Goal: Task Accomplishment & Management: Manage account settings

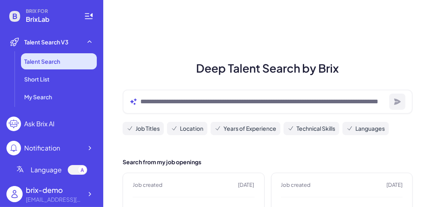
click at [53, 63] on span "Talent Search" at bounding box center [42, 61] width 36 height 8
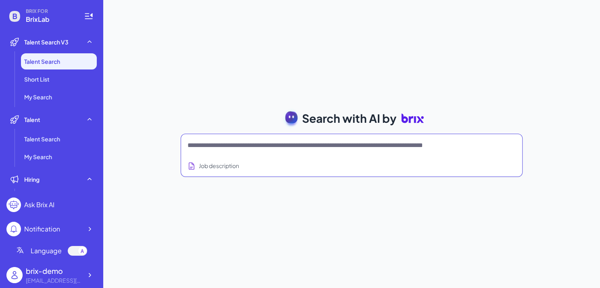
click at [282, 144] on textarea at bounding box center [342, 145] width 309 height 10
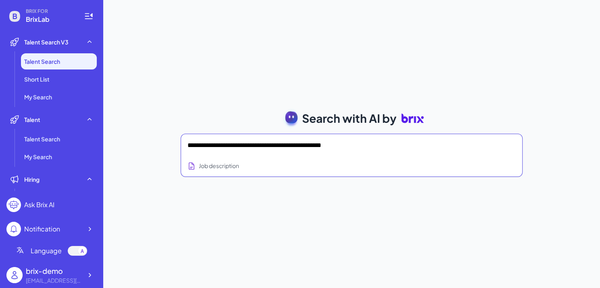
type textarea "**********"
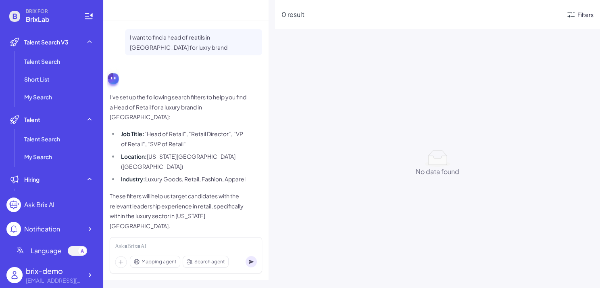
click at [432, 14] on div "Filters" at bounding box center [586, 14] width 16 height 8
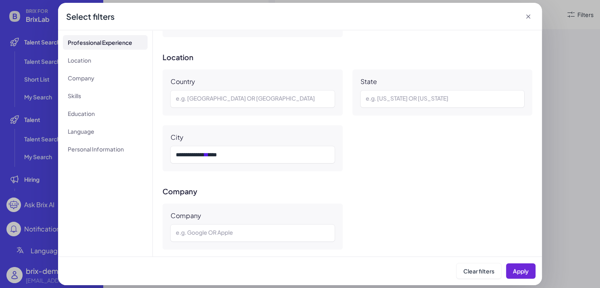
scroll to position [267, 0]
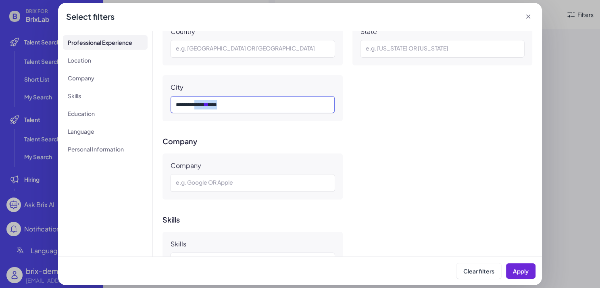
drag, startPoint x: 203, startPoint y: 102, endPoint x: 337, endPoint y: 102, distance: 134.0
click at [337, 102] on div "City *** **** **** ** ***" at bounding box center [253, 98] width 180 height 46
click at [432, 207] on span "Apply" at bounding box center [521, 270] width 16 height 7
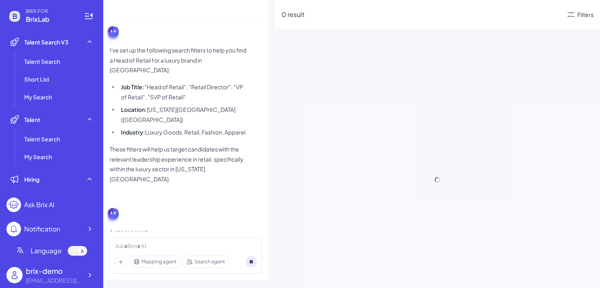
scroll to position [0, 0]
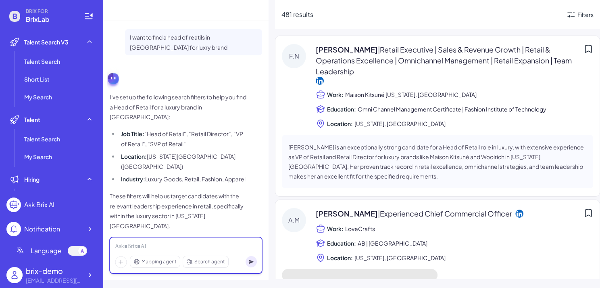
click at [143, 207] on div at bounding box center [186, 246] width 142 height 9
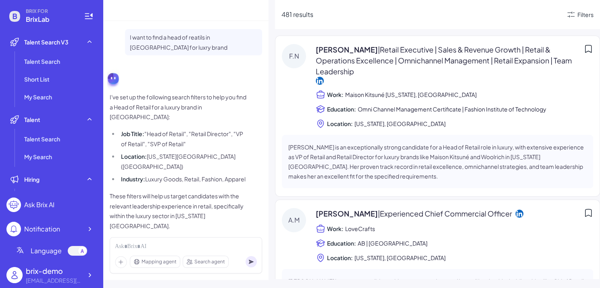
click at [432, 21] on div "481 results Filters" at bounding box center [437, 14] width 325 height 29
click at [432, 17] on div "Filters" at bounding box center [586, 14] width 16 height 8
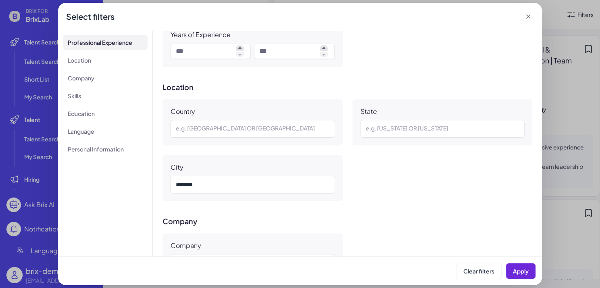
scroll to position [268, 0]
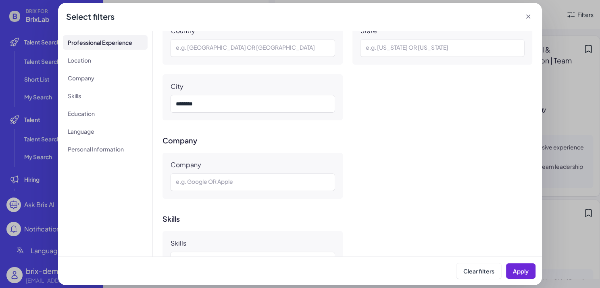
click at [432, 17] on icon at bounding box center [529, 17] width 4 height 4
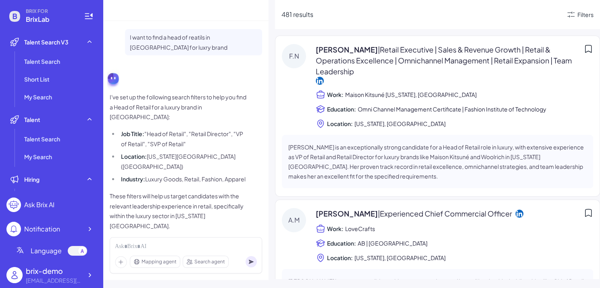
scroll to position [52, 0]
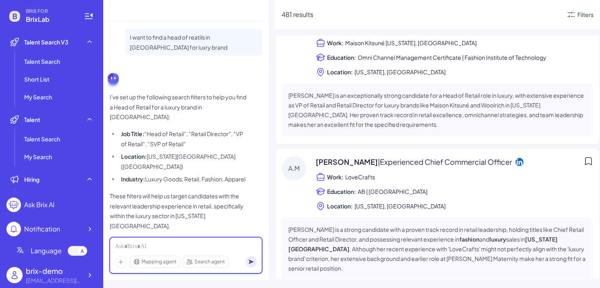
click at [180, 207] on div at bounding box center [186, 246] width 142 height 9
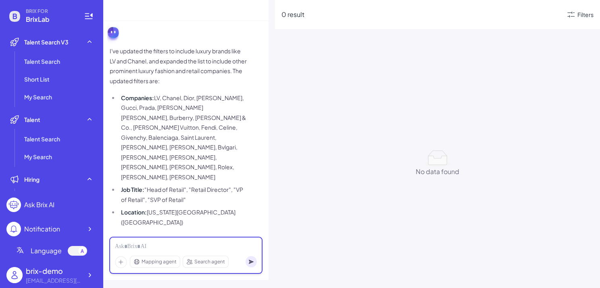
scroll to position [287, 0]
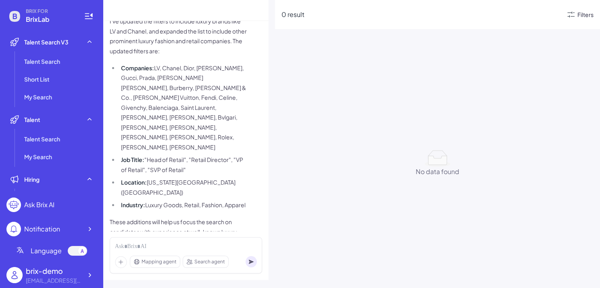
click at [432, 15] on div "Filters" at bounding box center [586, 14] width 16 height 8
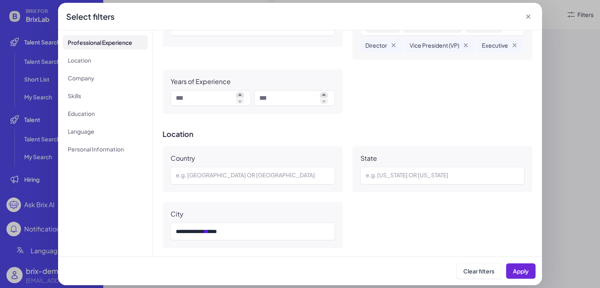
scroll to position [217, 0]
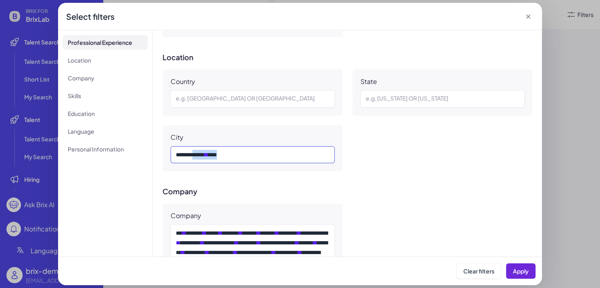
drag, startPoint x: 201, startPoint y: 154, endPoint x: 283, endPoint y: 152, distance: 82.3
click at [283, 152] on div "*** **** **** ** ***" at bounding box center [253, 155] width 154 height 10
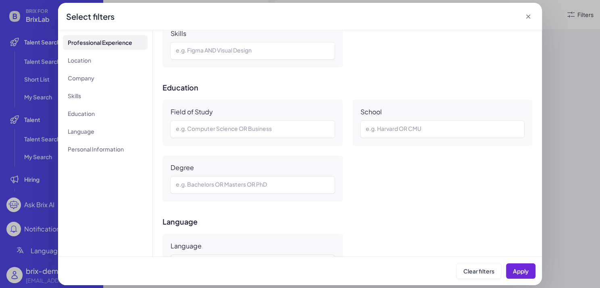
scroll to position [784, 0]
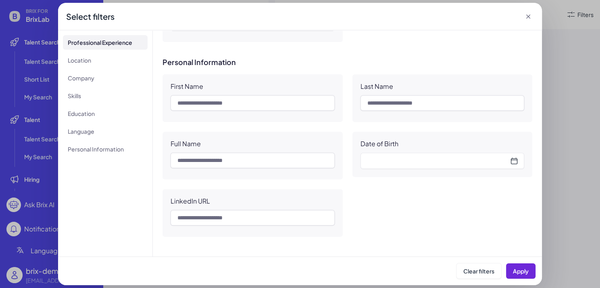
click at [418, 169] on div "Date of Birth" at bounding box center [443, 154] width 180 height 45
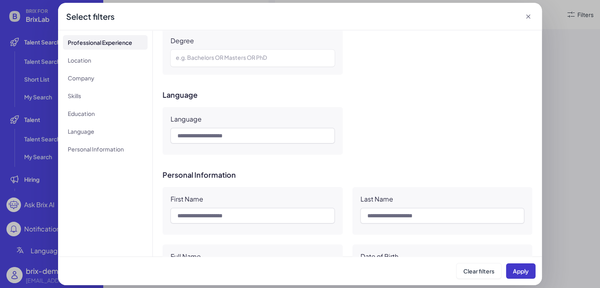
click at [432, 207] on span "Apply" at bounding box center [521, 270] width 16 height 7
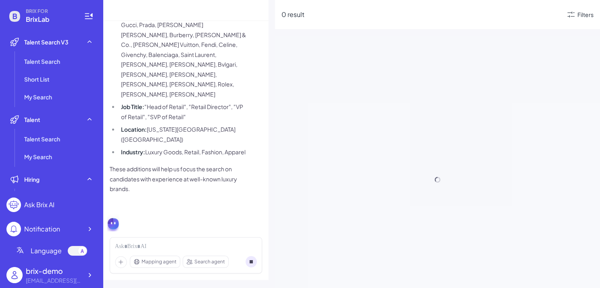
scroll to position [287, 0]
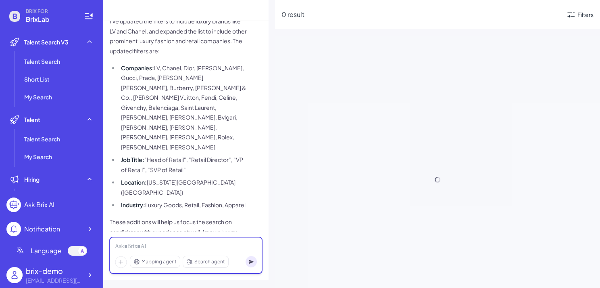
click at [138, 207] on div at bounding box center [186, 246] width 142 height 9
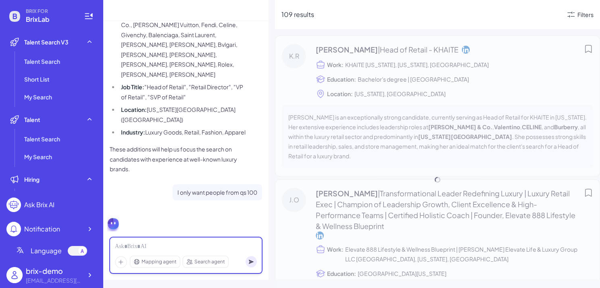
scroll to position [400, 0]
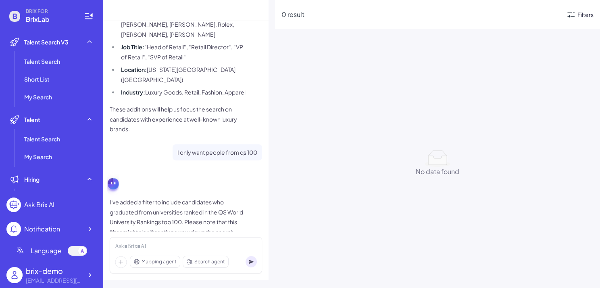
click at [432, 12] on div "Filters" at bounding box center [586, 14] width 16 height 8
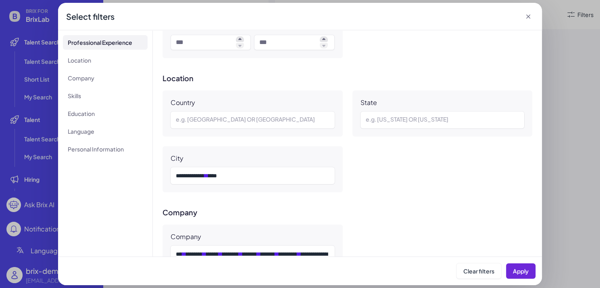
scroll to position [190, 0]
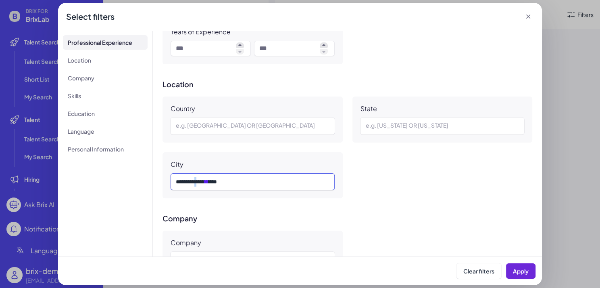
drag, startPoint x: 203, startPoint y: 182, endPoint x: 287, endPoint y: 182, distance: 84.7
click at [287, 182] on div "*** **** **** ** ***" at bounding box center [253, 182] width 154 height 10
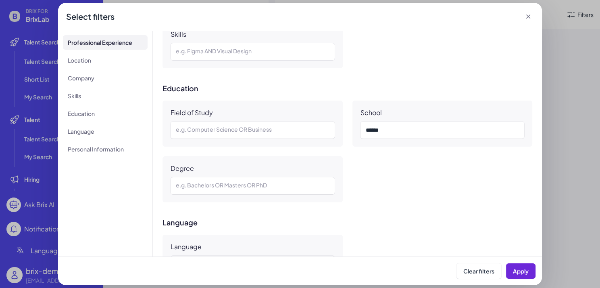
scroll to position [560, 0]
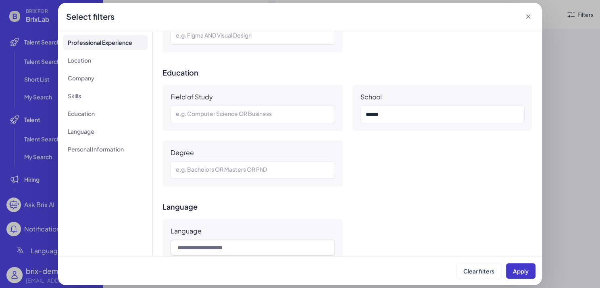
click at [432, 207] on span "Apply" at bounding box center [521, 270] width 16 height 7
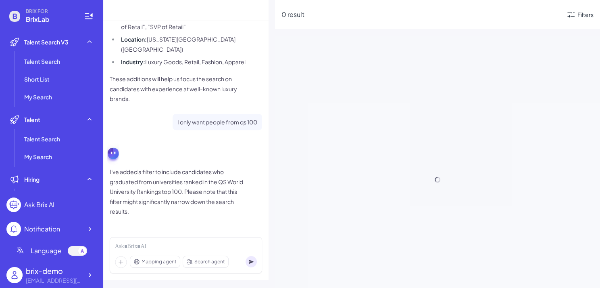
scroll to position [400, 0]
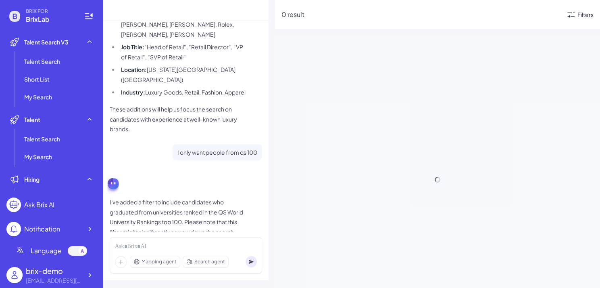
click at [432, 15] on div "Filters" at bounding box center [586, 14] width 16 height 8
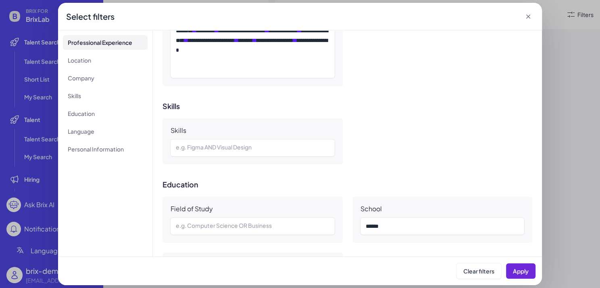
scroll to position [475, 0]
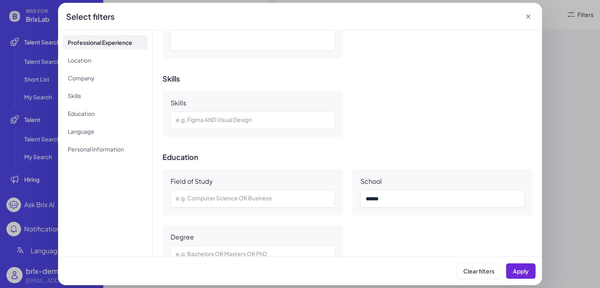
click at [410, 203] on div "** * * *" at bounding box center [443, 198] width 164 height 17
click at [382, 194] on div "** * * *" at bounding box center [443, 199] width 154 height 10
click at [432, 19] on icon at bounding box center [529, 17] width 8 height 8
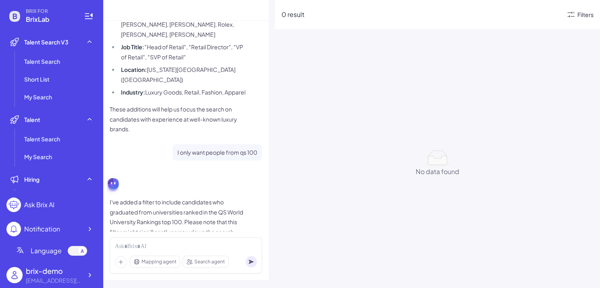
click at [432, 11] on div "Filters" at bounding box center [586, 14] width 16 height 8
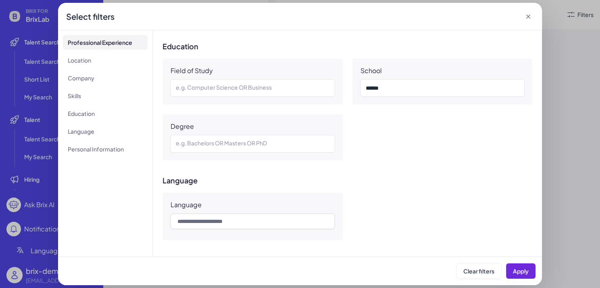
scroll to position [541, 0]
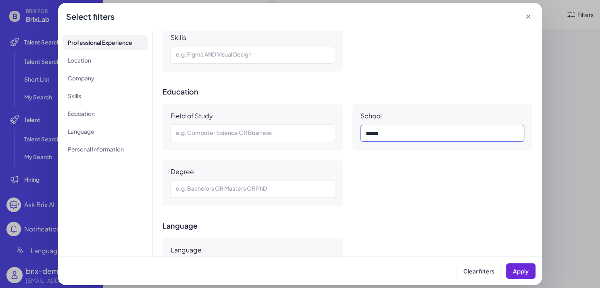
click at [397, 130] on div "** * * *" at bounding box center [443, 133] width 154 height 10
drag, startPoint x: 528, startPoint y: 270, endPoint x: 301, endPoint y: 256, distance: 227.6
click at [432, 207] on span "Apply" at bounding box center [521, 270] width 16 height 7
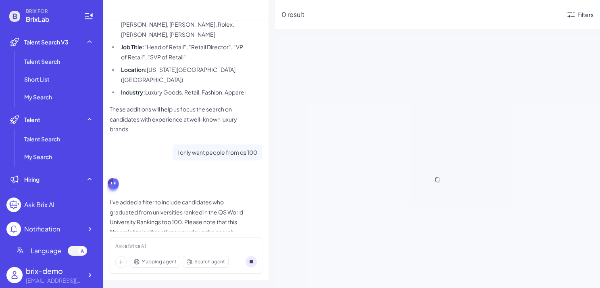
scroll to position [453, 0]
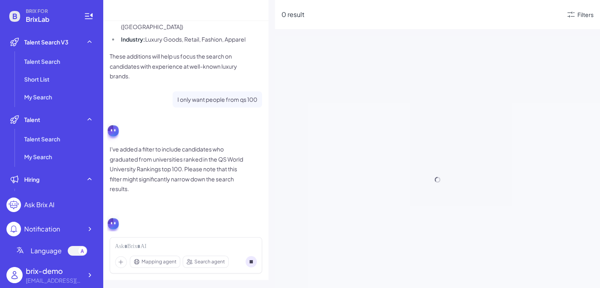
click at [200, 207] on div "Mapping agent Search agent" at bounding box center [186, 255] width 153 height 36
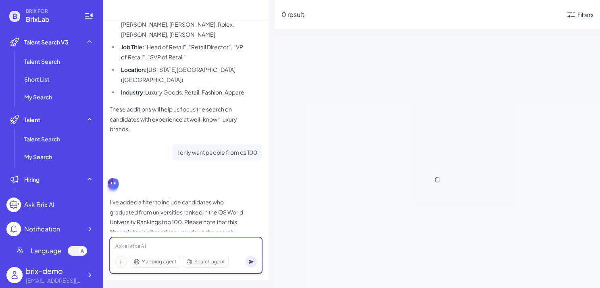
click at [199, 207] on div at bounding box center [186, 246] width 142 height 9
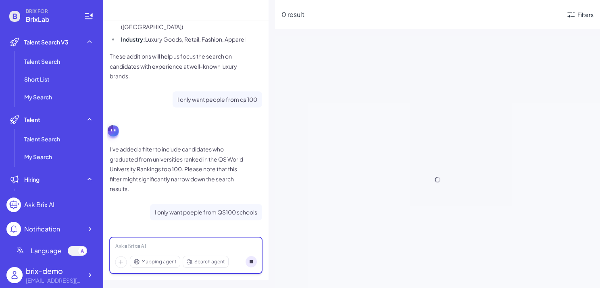
scroll to position [473, 0]
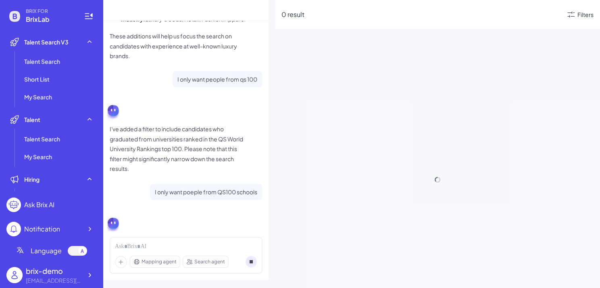
click at [432, 16] on div "Filters" at bounding box center [579, 15] width 27 height 10
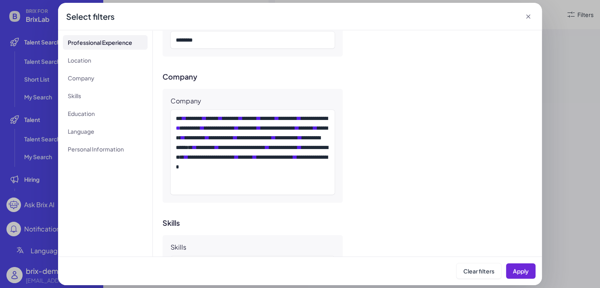
scroll to position [350, 0]
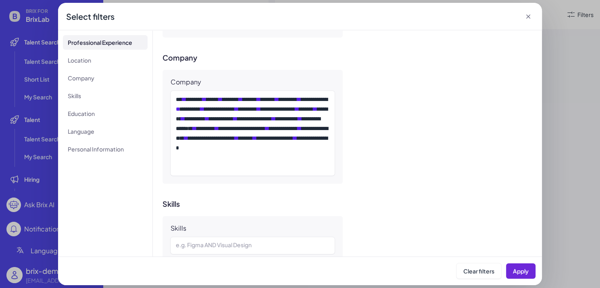
click at [432, 16] on icon at bounding box center [529, 17] width 8 height 8
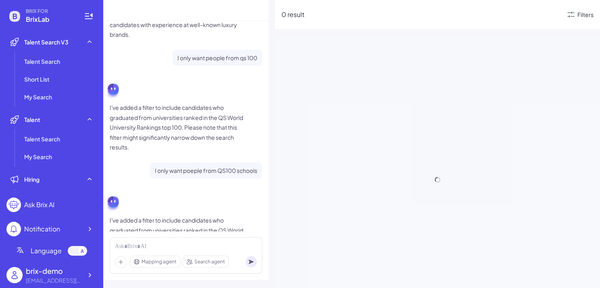
scroll to position [512, 0]
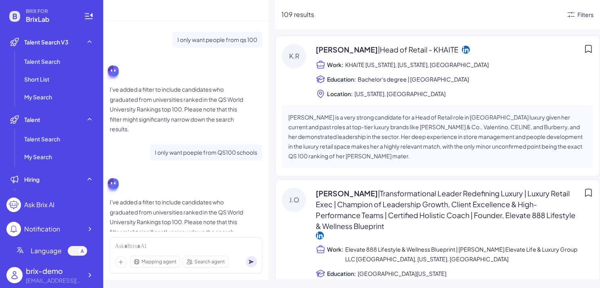
click at [432, 18] on div "Filters" at bounding box center [586, 14] width 16 height 8
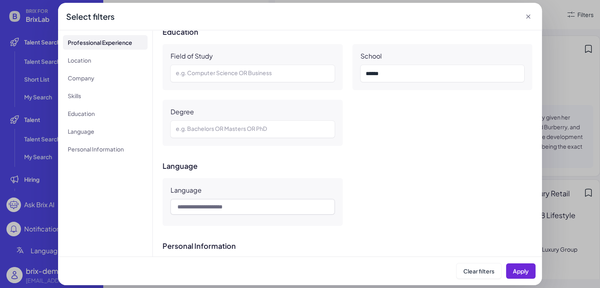
scroll to position [599, 0]
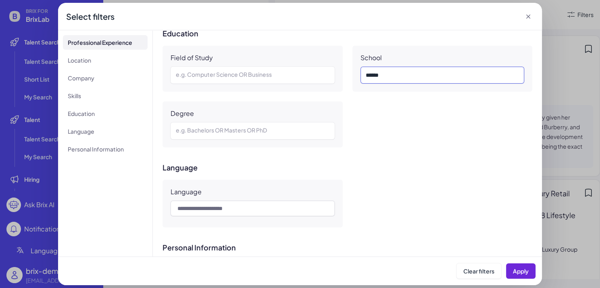
click at [432, 70] on div "** * * *" at bounding box center [443, 75] width 154 height 10
click at [432, 16] on icon at bounding box center [529, 17] width 8 height 8
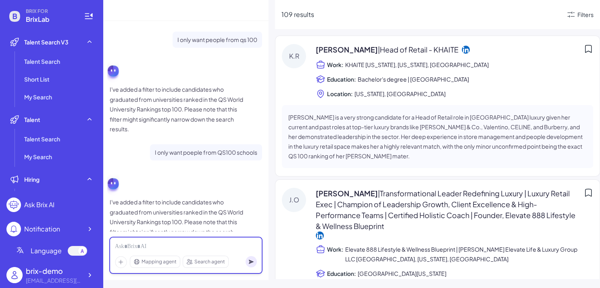
click at [161, 207] on div at bounding box center [186, 246] width 142 height 9
click at [432, 14] on icon at bounding box center [571, 15] width 10 height 10
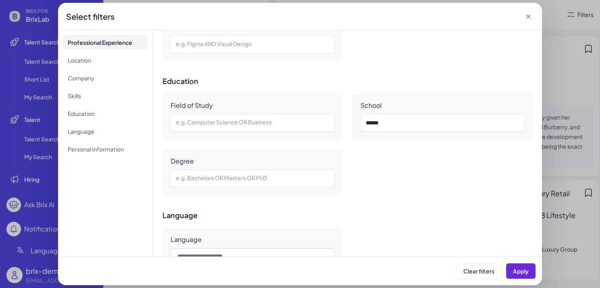
scroll to position [476, 0]
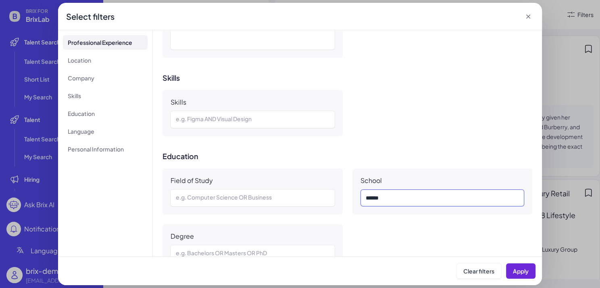
click at [392, 195] on div "** * * *" at bounding box center [443, 198] width 154 height 10
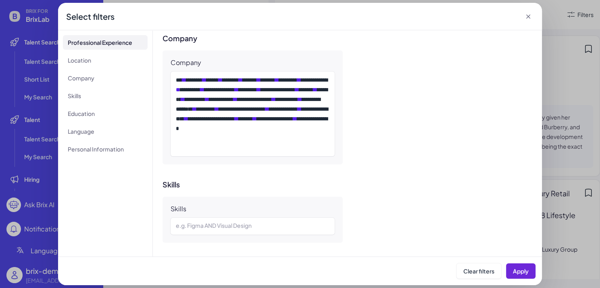
scroll to position [293, 0]
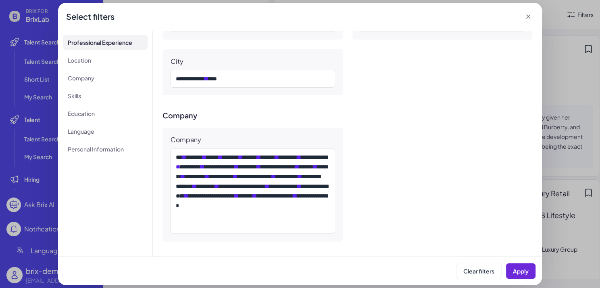
click at [432, 21] on div "Select filters" at bounding box center [300, 16] width 484 height 27
click at [432, 17] on icon at bounding box center [529, 17] width 8 height 8
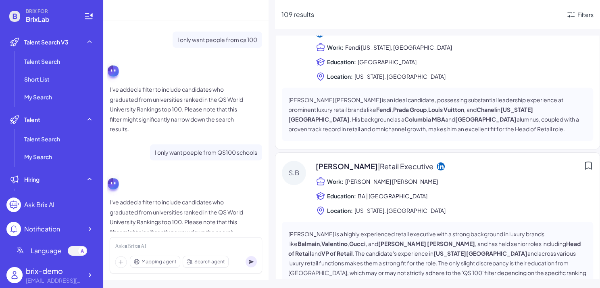
scroll to position [656, 0]
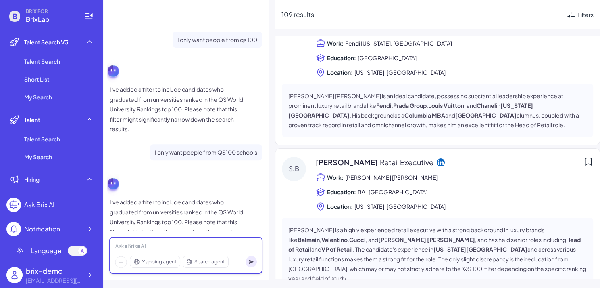
click at [216, 207] on div at bounding box center [186, 246] width 142 height 9
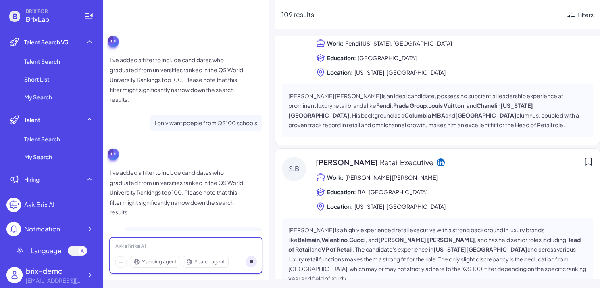
scroll to position [595, 0]
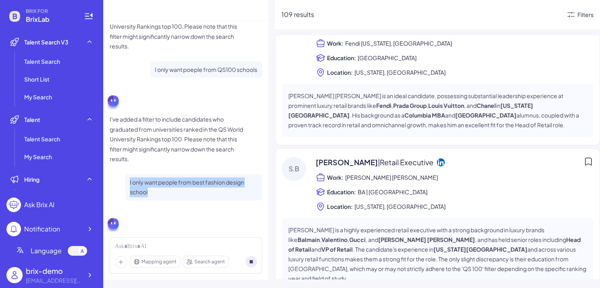
drag, startPoint x: 153, startPoint y: 157, endPoint x: 112, endPoint y: 138, distance: 45.1
copy div "I only want people from best fashion design school"
click at [253, 207] on circle at bounding box center [251, 261] width 11 height 11
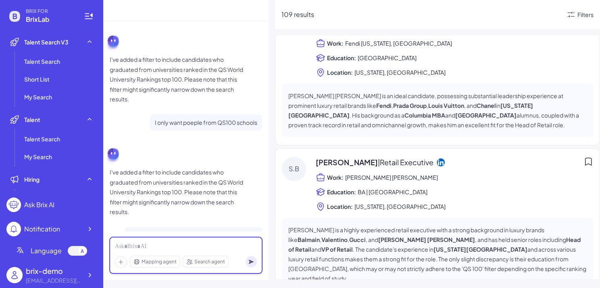
click at [190, 207] on div at bounding box center [186, 246] width 142 height 9
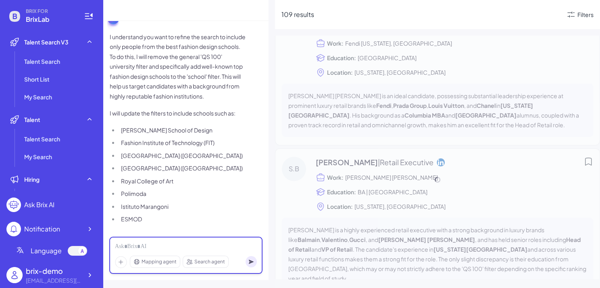
scroll to position [816, 0]
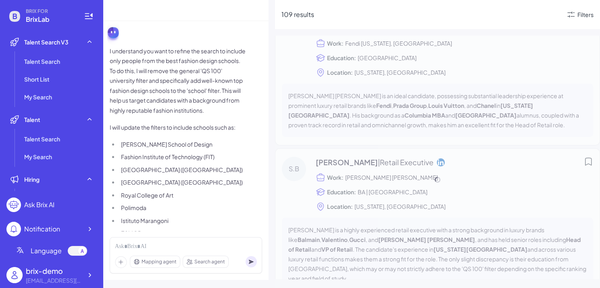
drag, startPoint x: 121, startPoint y: 111, endPoint x: 174, endPoint y: 223, distance: 124.4
click at [174, 207] on ul "Parsons School of Design Fashion Institute of Technology (FIT) Central Saint Ma…" at bounding box center [178, 188] width 137 height 99
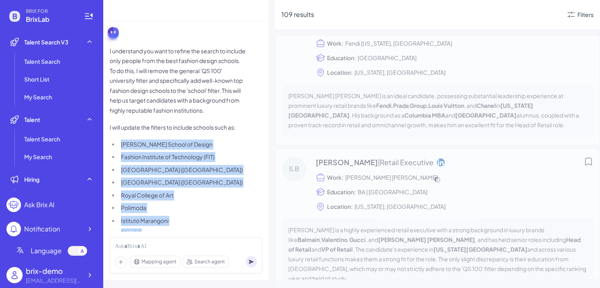
scroll to position [822, 0]
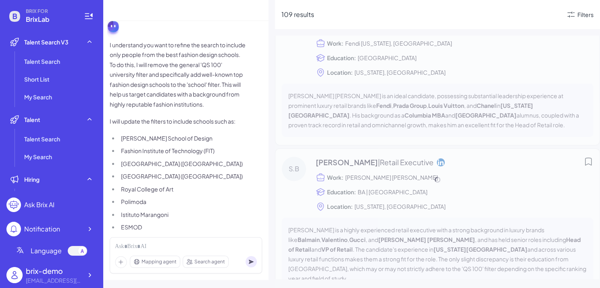
click at [188, 196] on li "Polimoda" at bounding box center [183, 201] width 128 height 10
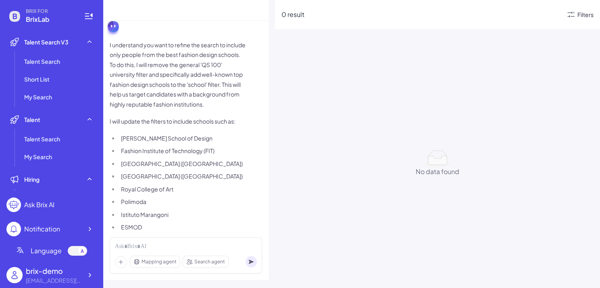
click at [432, 18] on div "Filters" at bounding box center [586, 14] width 16 height 8
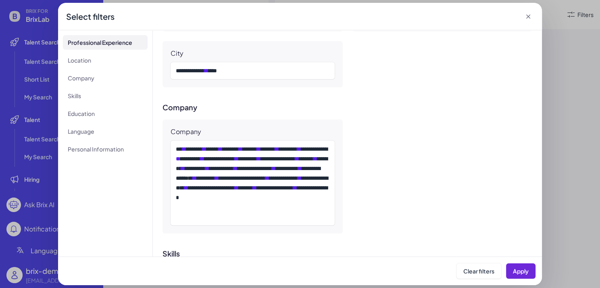
scroll to position [288, 0]
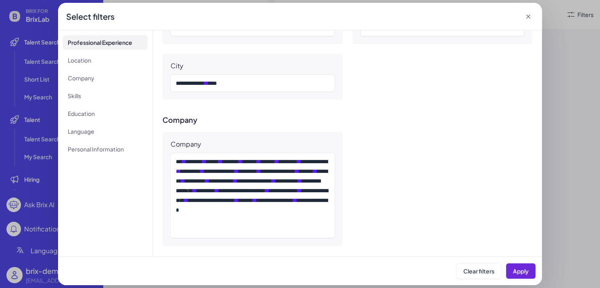
click at [432, 18] on div "Select filters" at bounding box center [300, 16] width 484 height 27
click at [432, 20] on icon at bounding box center [529, 17] width 8 height 8
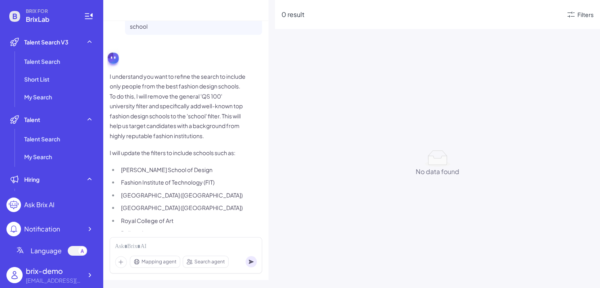
scroll to position [779, 0]
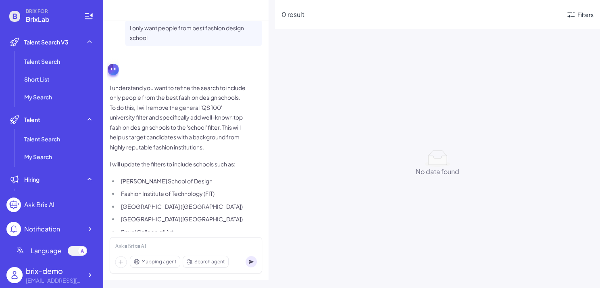
click at [183, 116] on p "I understand you want to refine the search to include only people from the best…" at bounding box center [178, 117] width 137 height 69
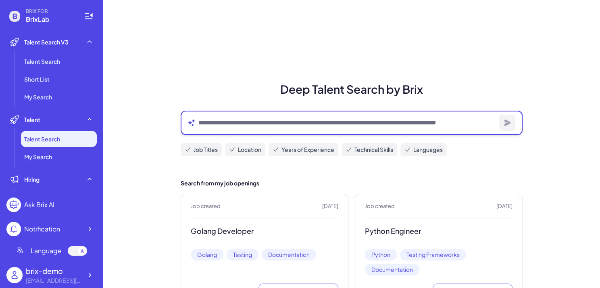
click at [212, 125] on textarea at bounding box center [348, 123] width 298 height 10
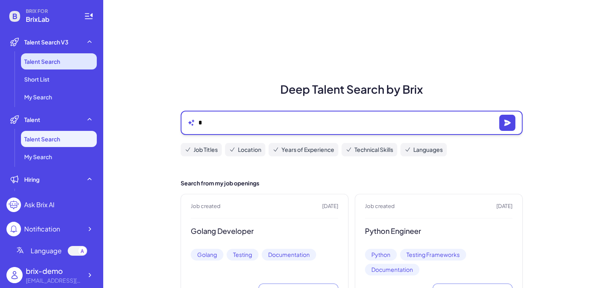
type textarea "*"
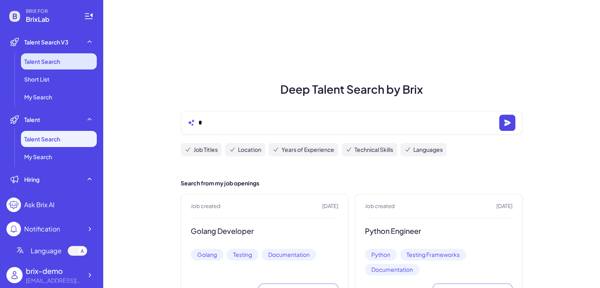
click at [69, 64] on li "Talent Search" at bounding box center [59, 61] width 76 height 16
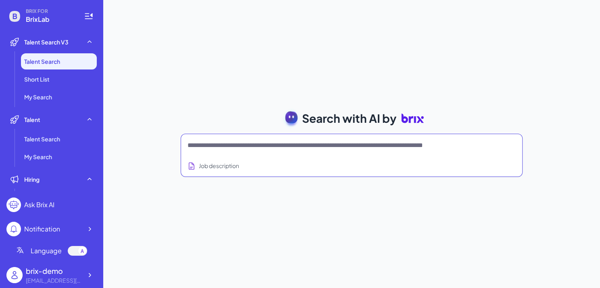
click at [266, 148] on textarea at bounding box center [342, 145] width 309 height 10
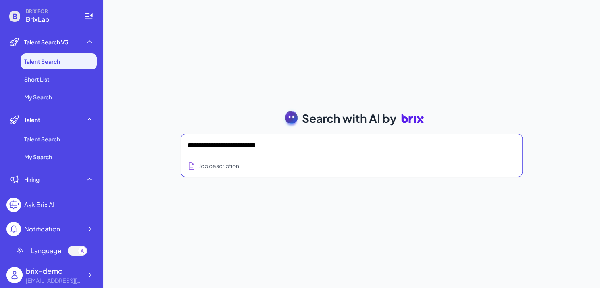
type textarea "**********"
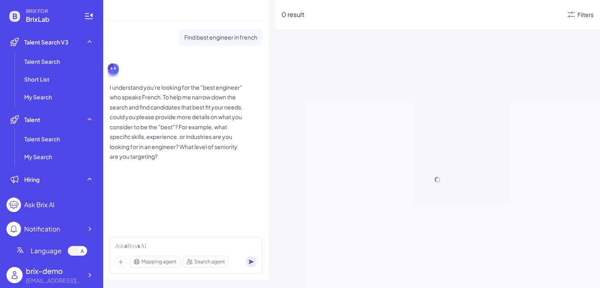
click at [577, 16] on div "Filters" at bounding box center [579, 15] width 27 height 10
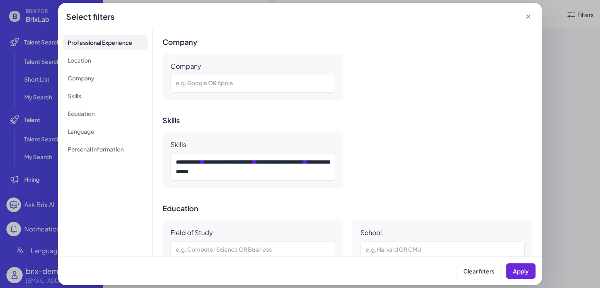
scroll to position [204, 0]
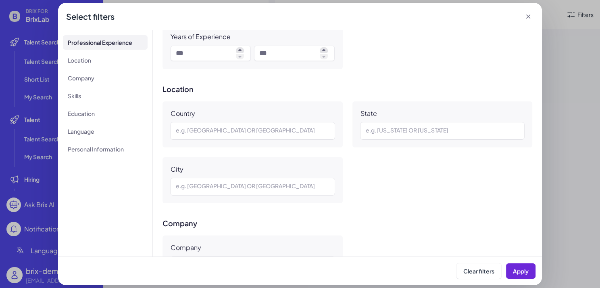
click at [528, 15] on icon at bounding box center [529, 17] width 8 height 8
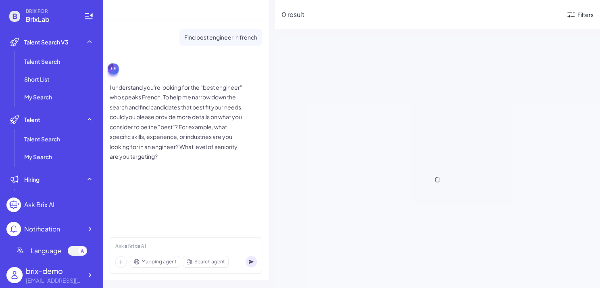
click at [205, 128] on p "I understand you're looking for the "best engineer" who speaks French. To help …" at bounding box center [178, 121] width 137 height 79
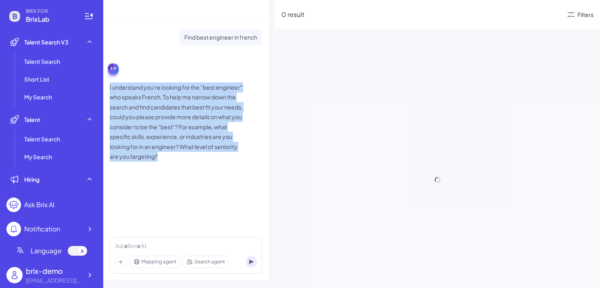
click at [213, 149] on p "I understand you're looking for the "best engineer" who speaks French. To help …" at bounding box center [178, 121] width 137 height 79
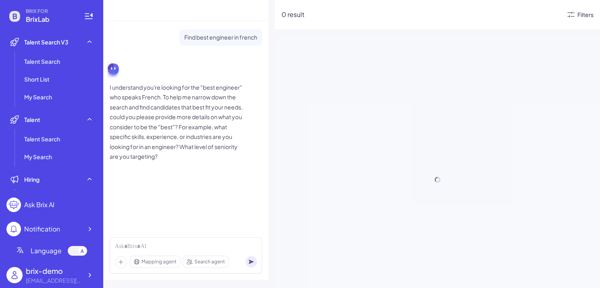
click at [586, 10] on div "Filters" at bounding box center [586, 14] width 16 height 8
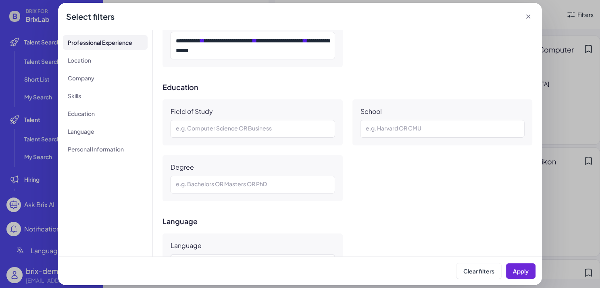
scroll to position [758, 0]
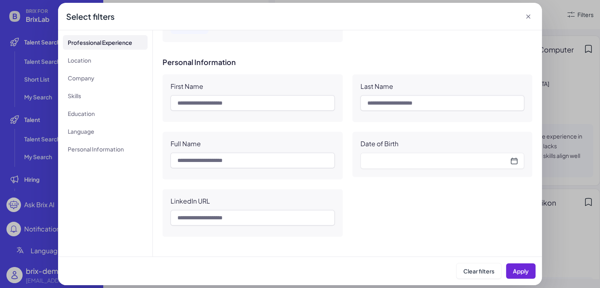
click at [530, 18] on icon at bounding box center [529, 17] width 8 height 8
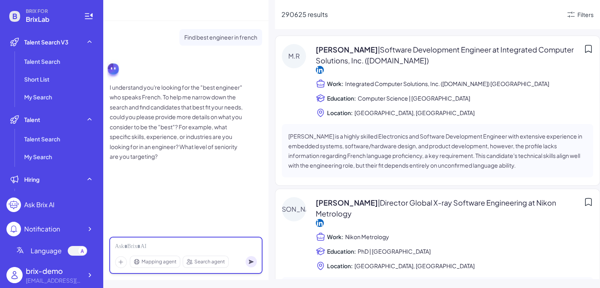
click at [188, 246] on div at bounding box center [186, 246] width 142 height 9
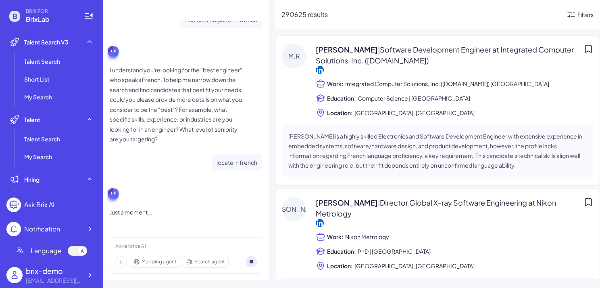
click at [283, 208] on div "[PERSON_NAME]" at bounding box center [294, 209] width 24 height 24
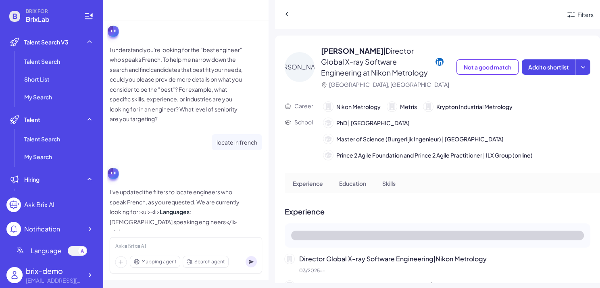
scroll to position [47, 0]
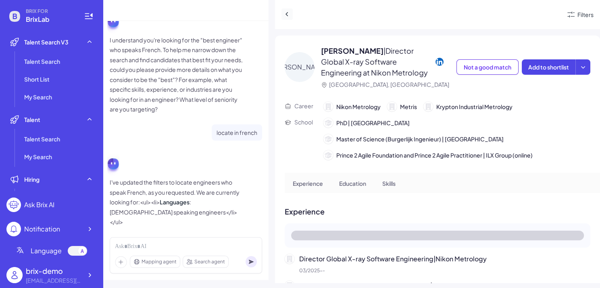
click at [284, 15] on icon at bounding box center [287, 14] width 8 height 8
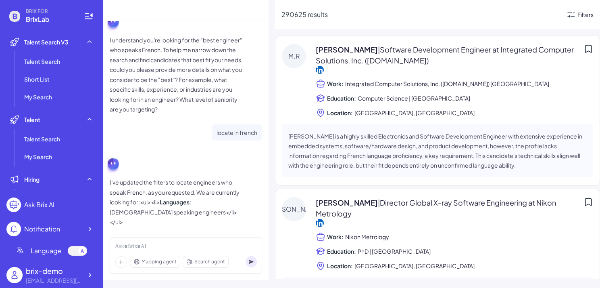
click at [585, 13] on div "Filters" at bounding box center [586, 14] width 16 height 8
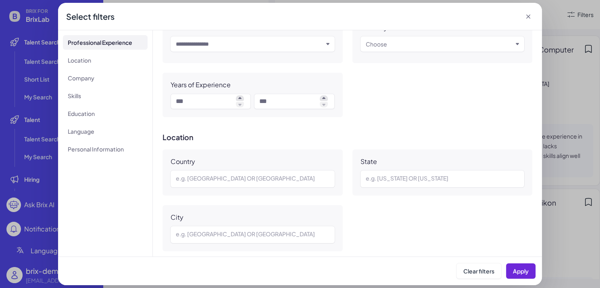
scroll to position [153, 0]
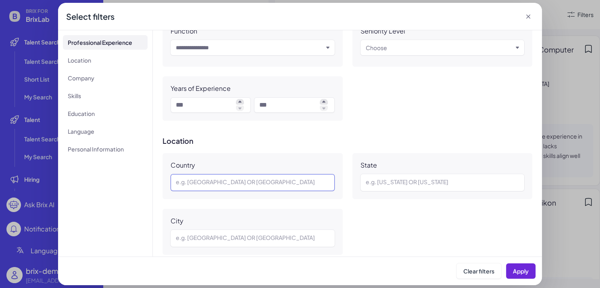
click at [238, 178] on div at bounding box center [253, 183] width 154 height 10
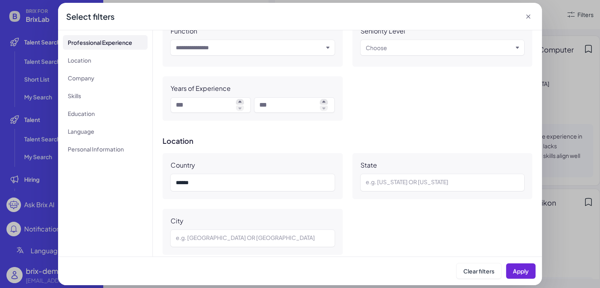
click at [525, 17] on icon at bounding box center [529, 17] width 8 height 8
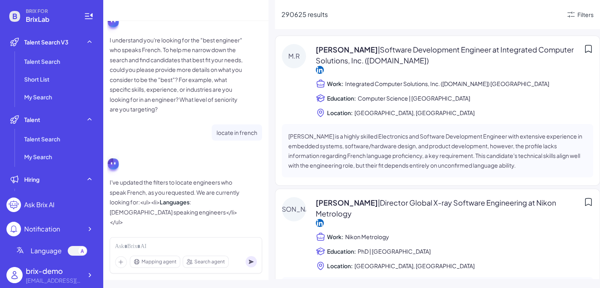
click at [202, 203] on p "I've updated the filters to locate engineers who speak French, as you requested…" at bounding box center [178, 202] width 137 height 50
copy p "French"
click at [195, 258] on span "Search agent" at bounding box center [209, 261] width 31 height 7
click at [196, 263] on span "Search agent" at bounding box center [209, 261] width 31 height 7
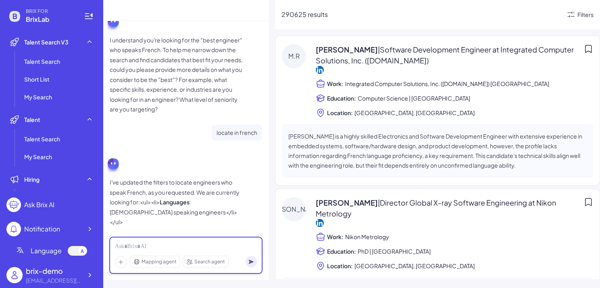
click at [192, 248] on div at bounding box center [186, 246] width 142 height 9
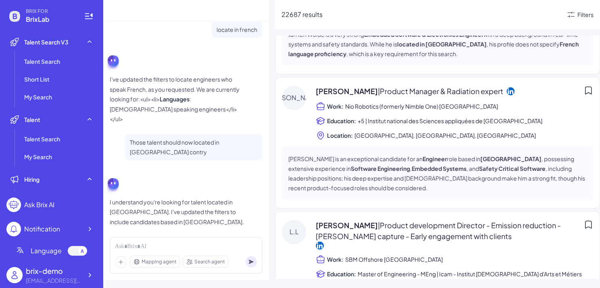
scroll to position [1117, 0]
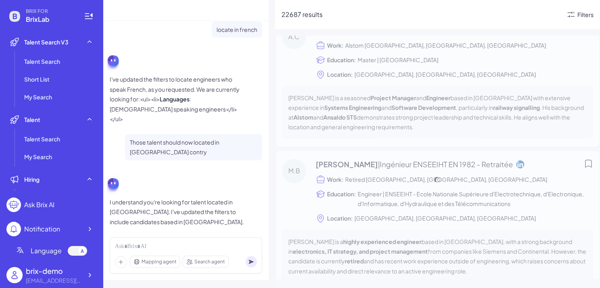
click at [579, 15] on div "Filters" at bounding box center [586, 14] width 16 height 8
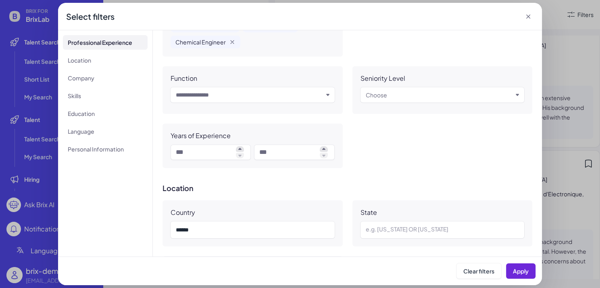
scroll to position [0, 0]
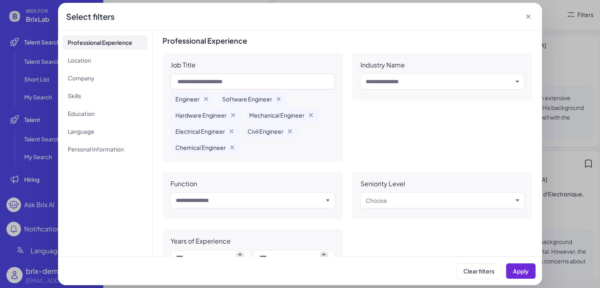
click at [527, 19] on icon at bounding box center [529, 17] width 8 height 8
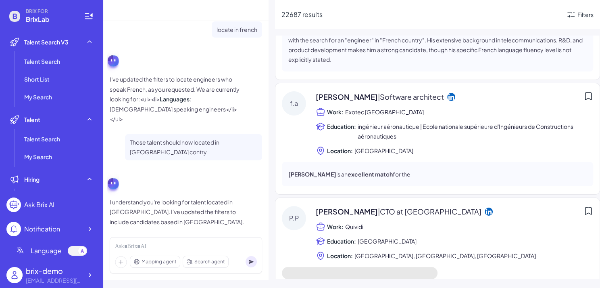
scroll to position [2968, 0]
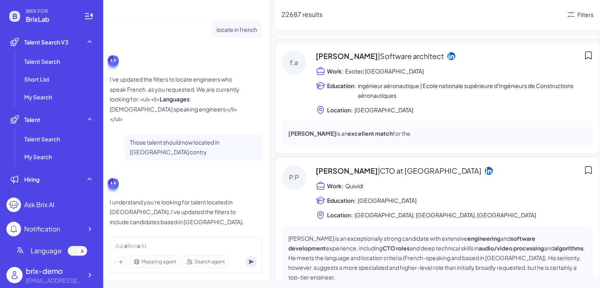
click at [138, 241] on div "Mapping agent Search agent" at bounding box center [186, 255] width 153 height 36
click at [138, 242] on div "Mapping agent Search agent" at bounding box center [186, 255] width 153 height 36
click at [138, 245] on div at bounding box center [186, 246] width 142 height 9
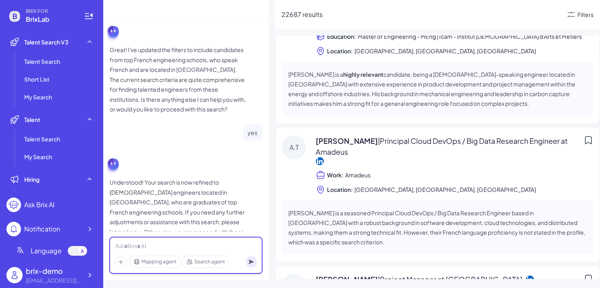
scroll to position [518, 0]
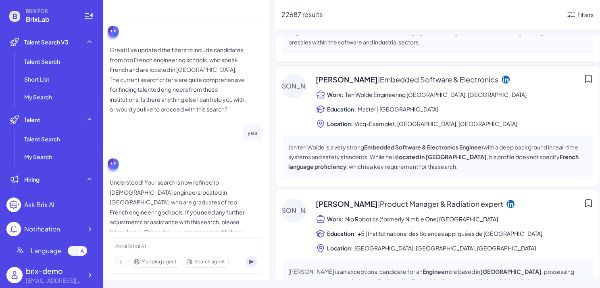
click at [571, 14] on icon at bounding box center [571, 15] width 10 height 10
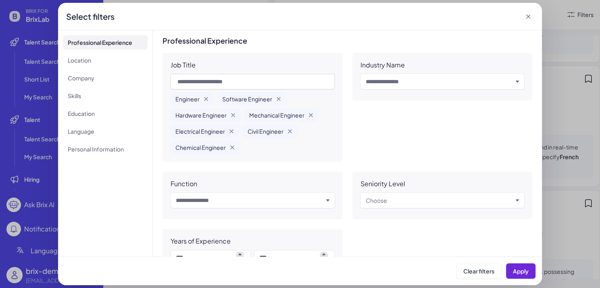
click at [581, 14] on div "**********" at bounding box center [300, 144] width 600 height 288
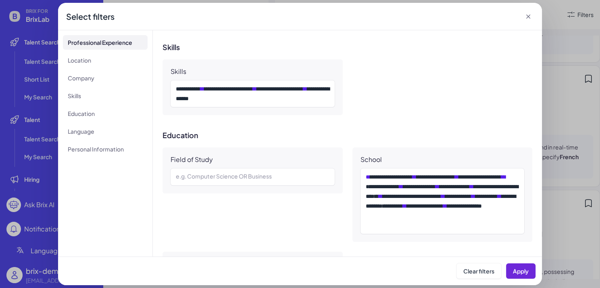
scroll to position [455, 0]
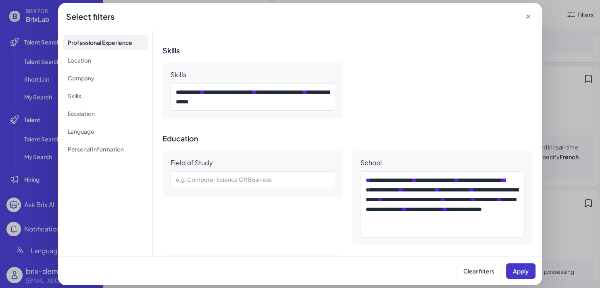
click at [522, 267] on button "Apply" at bounding box center [520, 270] width 29 height 15
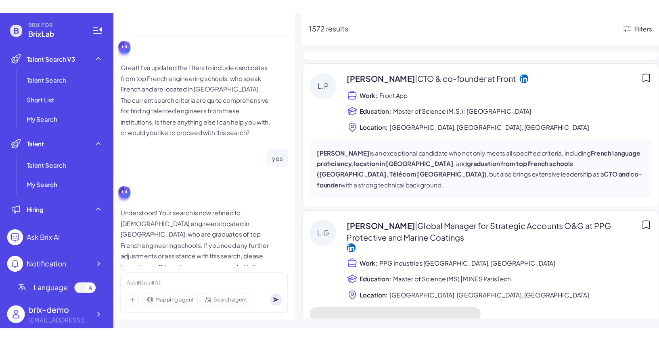
scroll to position [707, 0]
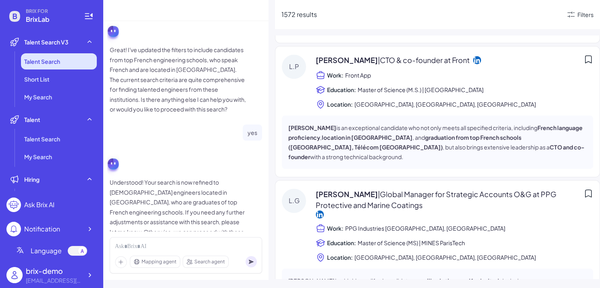
click at [64, 56] on li "Talent Search" at bounding box center [59, 61] width 76 height 16
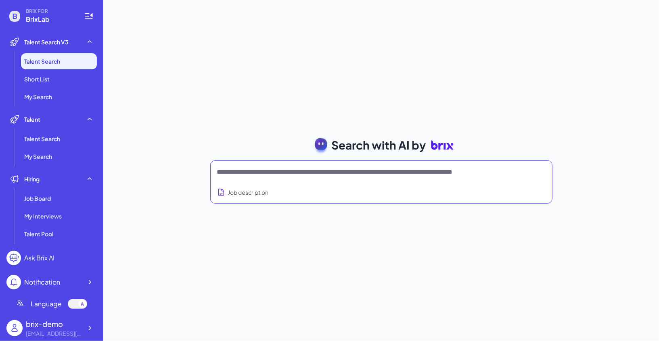
click at [367, 169] on textarea at bounding box center [371, 172] width 309 height 10
click at [379, 177] on textarea at bounding box center [371, 172] width 309 height 10
type textarea "**********"
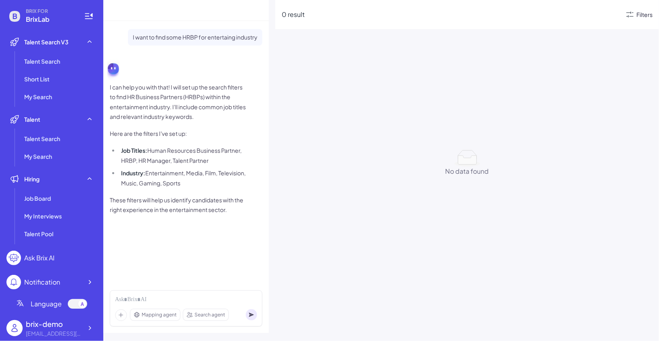
click at [600, 17] on div "Filters" at bounding box center [644, 14] width 16 height 8
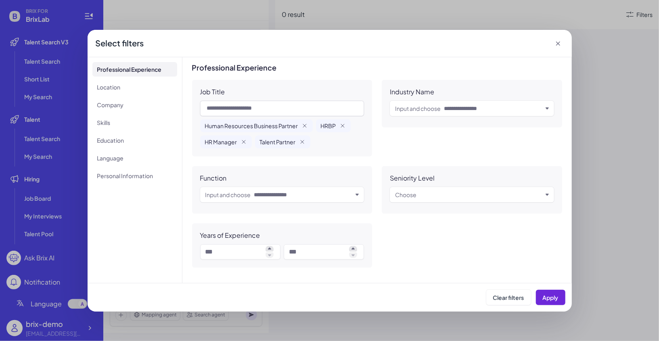
click at [600, 15] on div "Select filters Professional Experience Location Company Skills Education Langua…" at bounding box center [329, 170] width 659 height 341
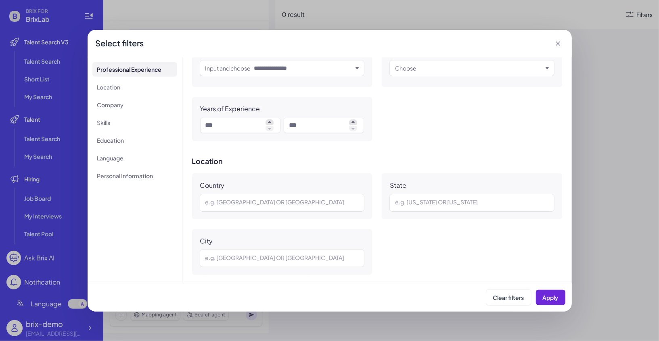
scroll to position [127, 0]
click at [557, 45] on icon at bounding box center [558, 44] width 8 height 8
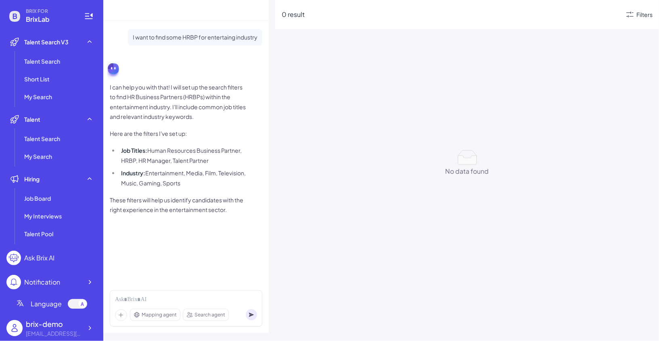
click at [600, 21] on div "0 result Filters" at bounding box center [467, 14] width 384 height 29
click at [600, 14] on icon at bounding box center [630, 15] width 10 height 10
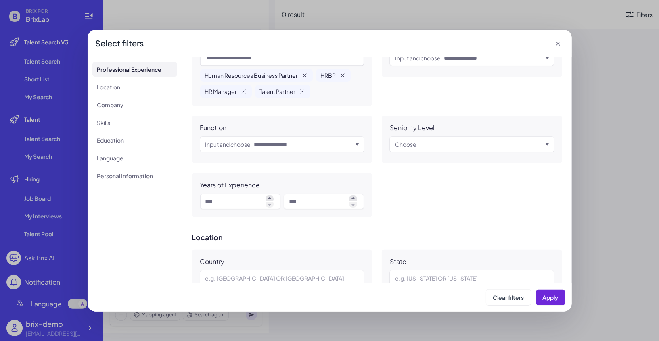
scroll to position [0, 0]
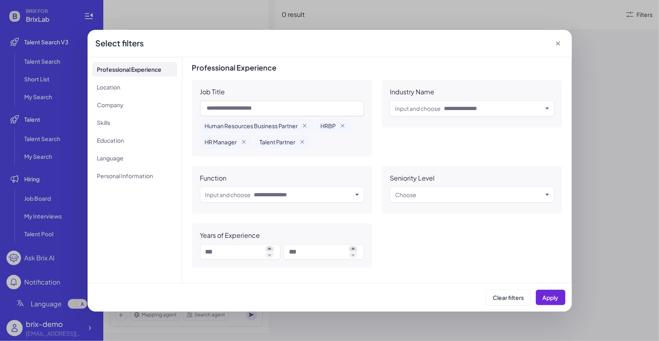
click at [557, 44] on icon at bounding box center [558, 44] width 4 height 4
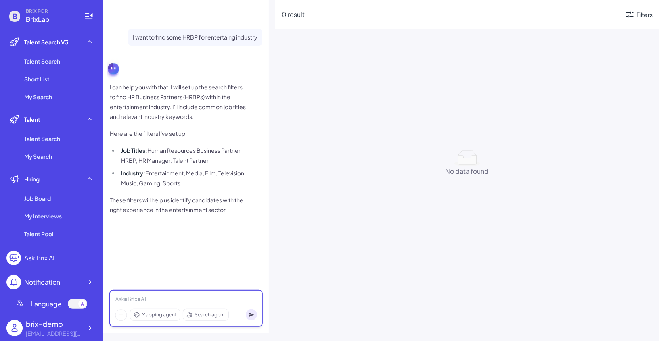
click at [144, 287] on div at bounding box center [186, 300] width 142 height 9
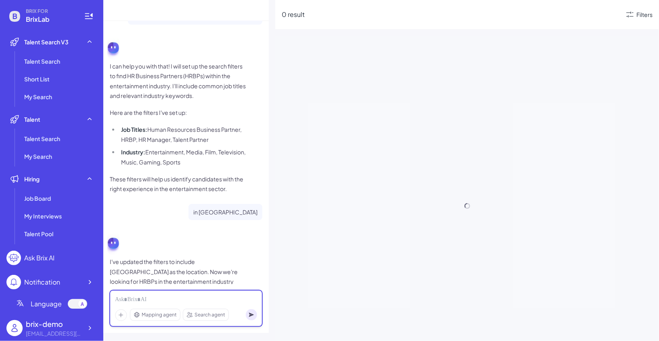
scroll to position [37, 0]
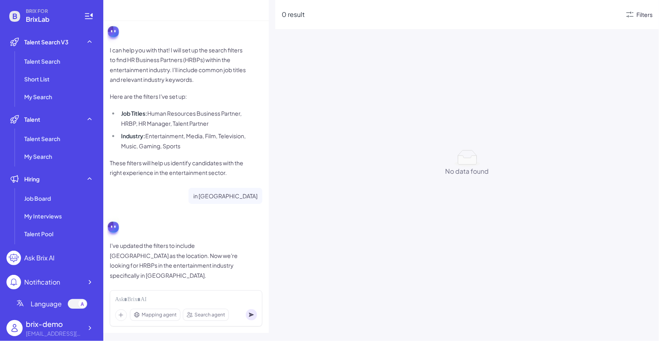
click at [600, 14] on div "Filters" at bounding box center [644, 14] width 16 height 8
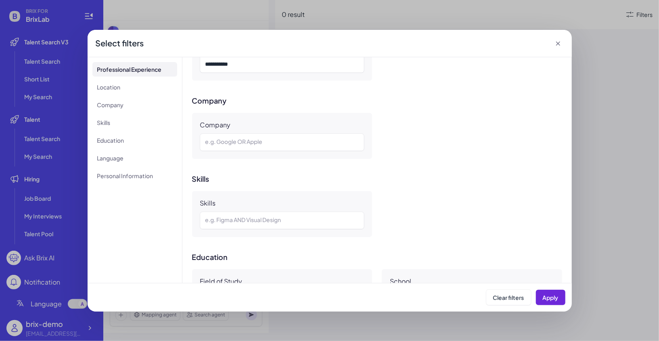
scroll to position [227, 0]
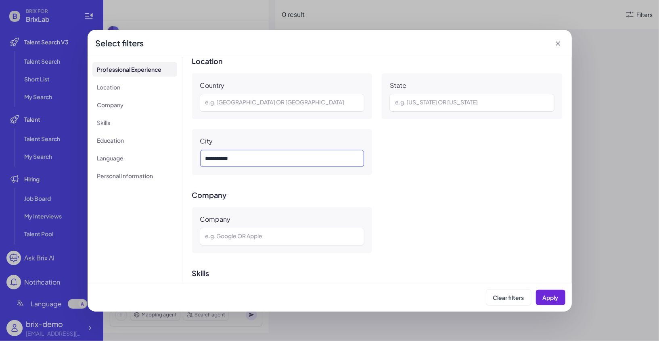
click at [262, 154] on div "*** *******" at bounding box center [282, 159] width 154 height 10
click at [262, 162] on div "*** *******" at bounding box center [282, 159] width 154 height 10
click at [262, 161] on div "*** *******" at bounding box center [282, 159] width 154 height 10
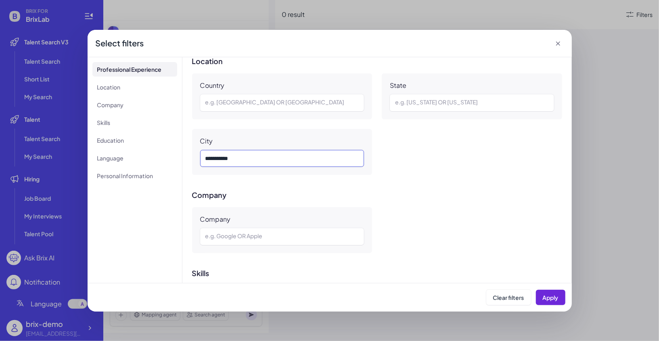
click at [262, 161] on div "*** *******" at bounding box center [282, 159] width 154 height 10
click at [257, 158] on div "*** *******" at bounding box center [282, 159] width 154 height 10
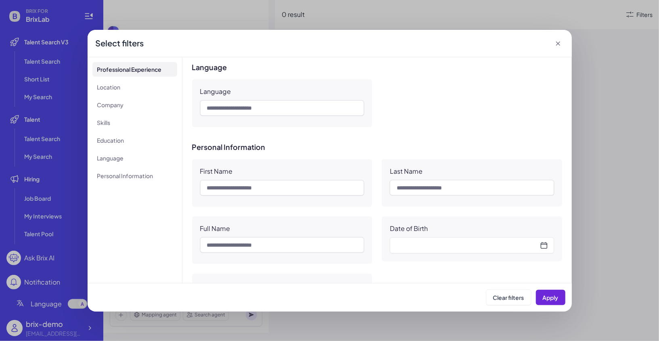
scroll to position [703, 0]
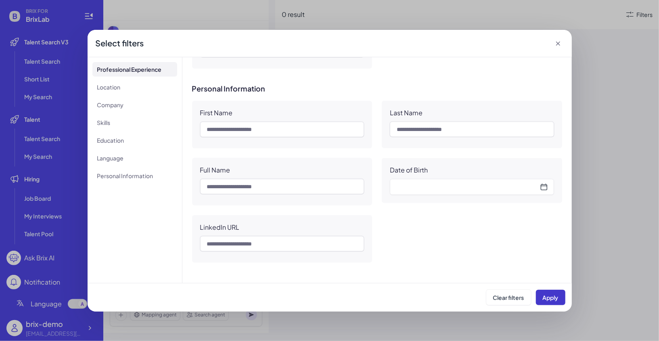
click at [552, 287] on button "Apply" at bounding box center [550, 297] width 29 height 15
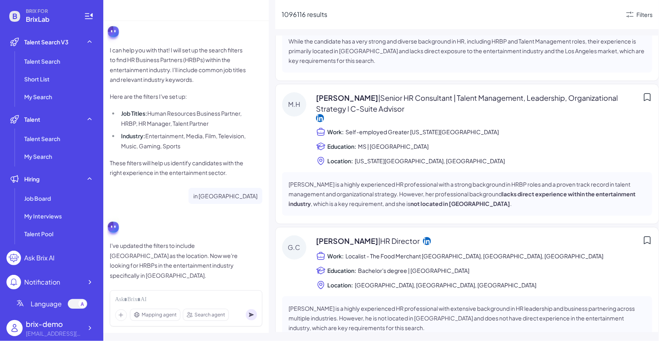
scroll to position [0, 0]
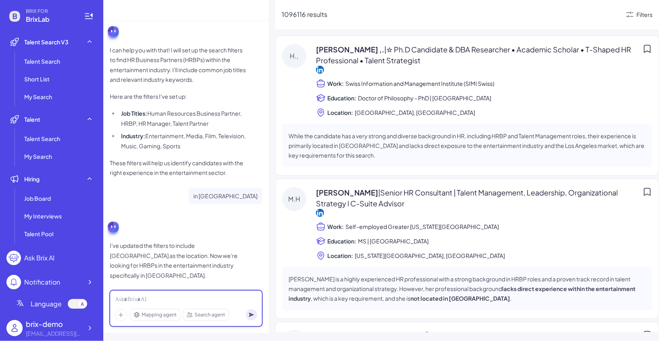
click at [186, 287] on div at bounding box center [186, 300] width 142 height 9
click at [210, 287] on div "**********" at bounding box center [186, 300] width 142 height 9
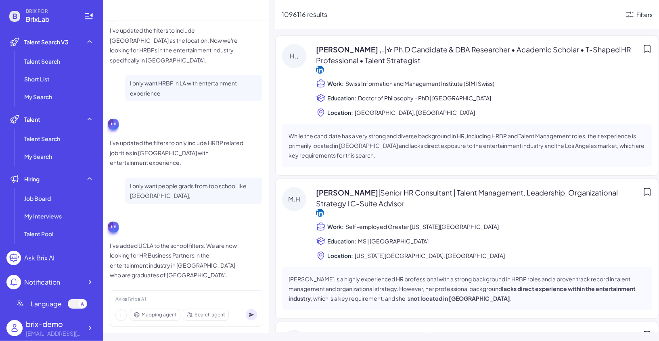
click at [600, 19] on div "1096116 results Filters" at bounding box center [467, 14] width 384 height 29
click at [600, 13] on div "Filters" at bounding box center [638, 15] width 27 height 10
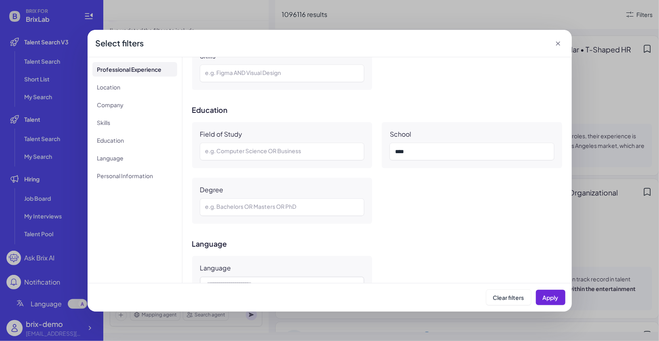
scroll to position [467, 0]
click at [560, 287] on button "Apply" at bounding box center [550, 297] width 29 height 15
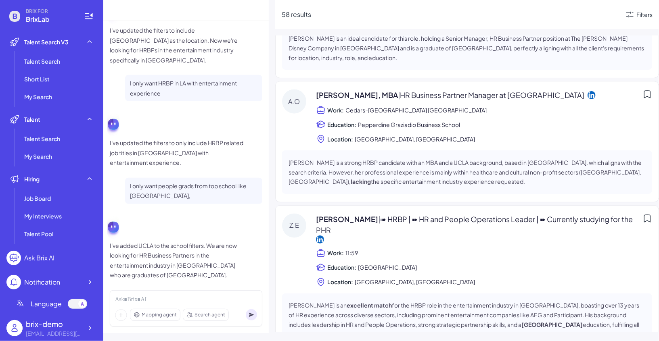
scroll to position [948, 0]
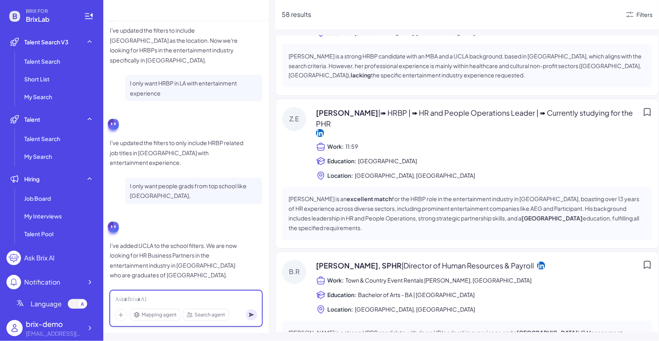
click at [186, 287] on div at bounding box center [186, 300] width 142 height 9
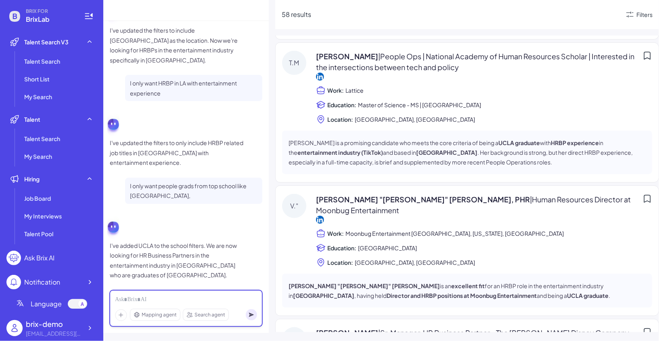
scroll to position [0, 0]
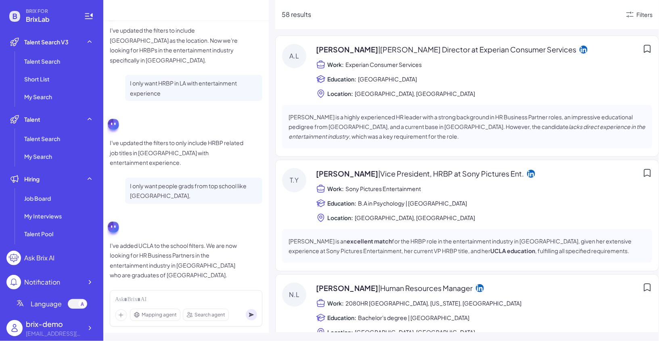
click at [392, 72] on div "[PERSON_NAME] | [PERSON_NAME] Director at Experian Consumer Services Work: Expe…" at bounding box center [484, 71] width 336 height 54
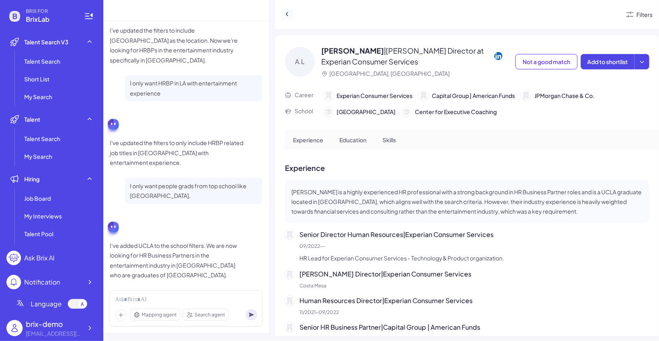
click at [286, 10] on button at bounding box center [287, 13] width 11 height 11
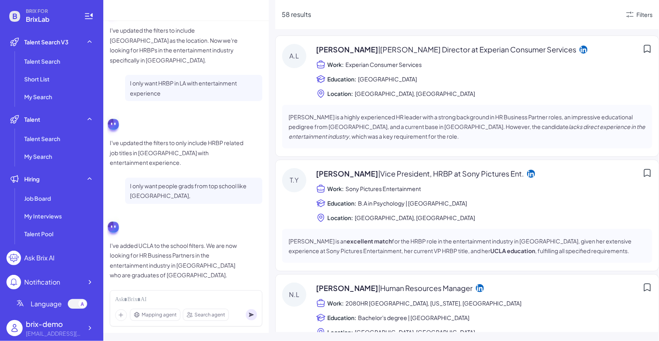
click at [458, 171] on span "| Vice President, HRBP at Sony Pictures Ent." at bounding box center [451, 173] width 146 height 9
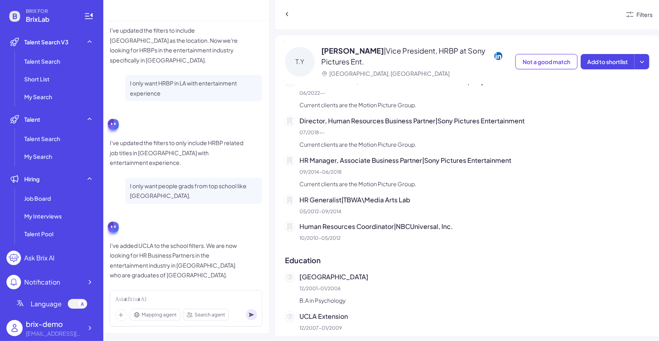
scroll to position [192, 0]
click at [289, 17] on icon at bounding box center [287, 14] width 8 height 8
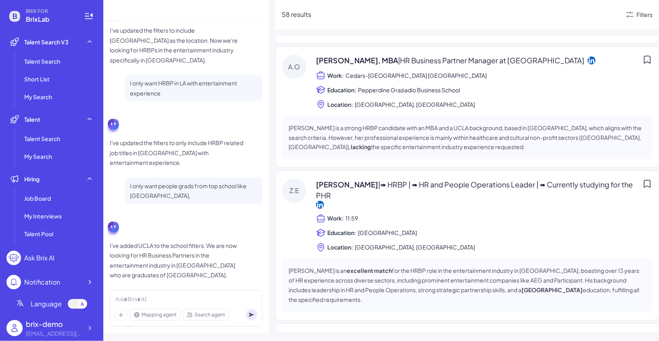
scroll to position [879, 0]
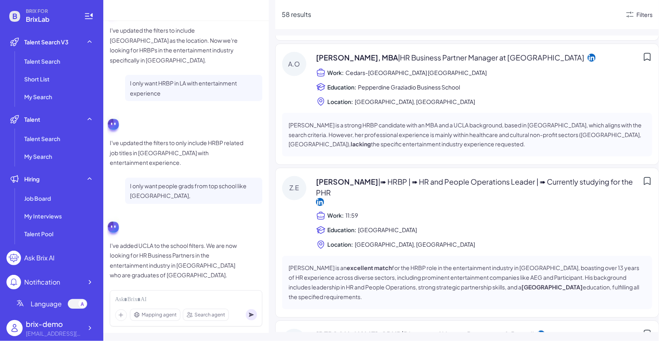
click at [600, 10] on div "Filters" at bounding box center [644, 14] width 16 height 8
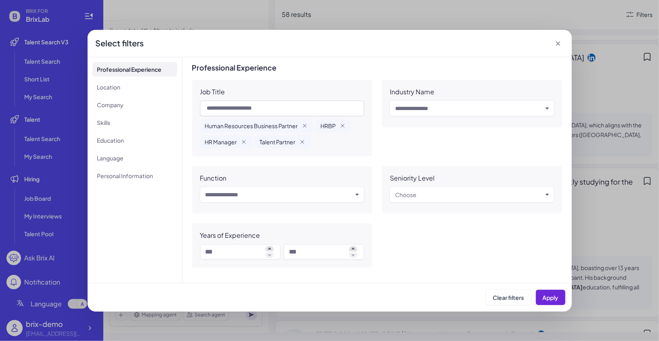
click at [558, 44] on icon at bounding box center [558, 44] width 8 height 8
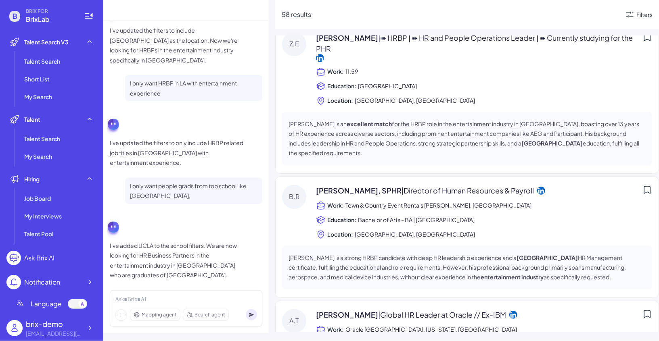
scroll to position [1019, 0]
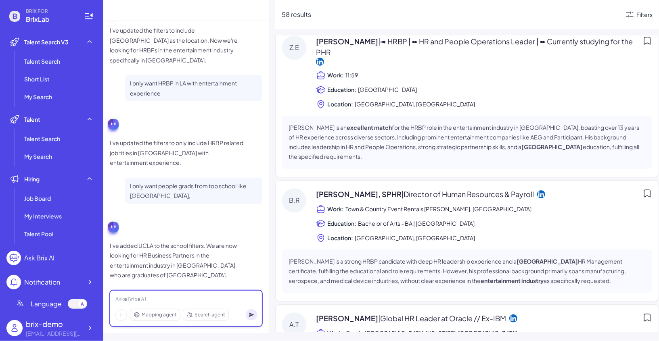
click at [148, 287] on div at bounding box center [186, 300] width 142 height 9
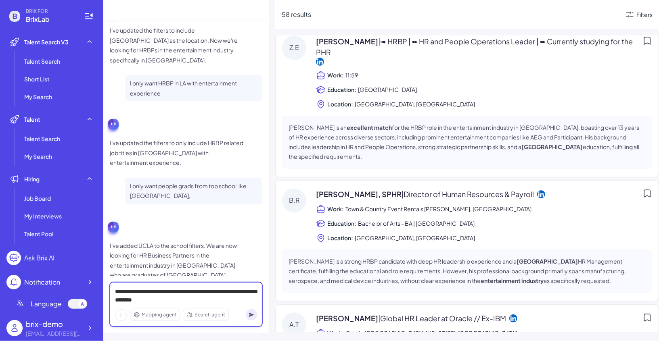
click at [156, 287] on div "**********" at bounding box center [186, 296] width 142 height 17
click at [224, 287] on div "**********" at bounding box center [186, 296] width 142 height 17
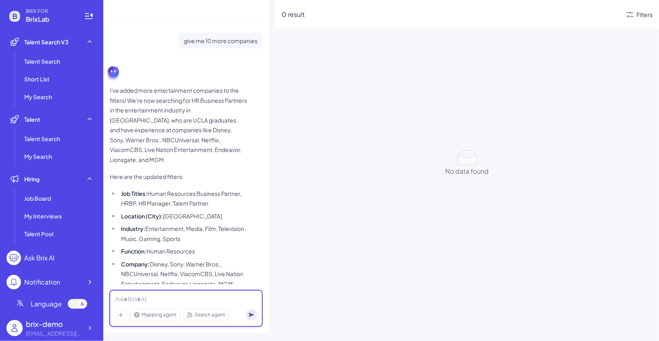
scroll to position [677, 0]
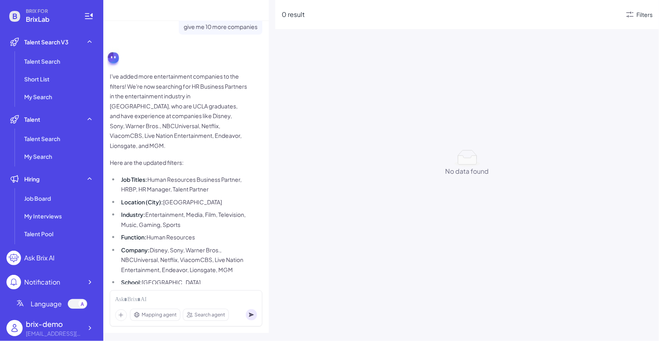
click at [600, 19] on icon at bounding box center [630, 15] width 10 height 10
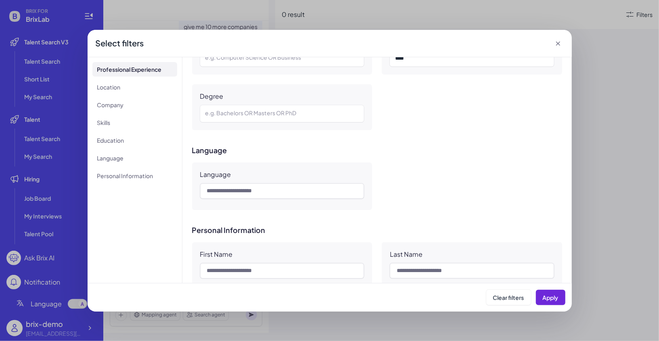
scroll to position [491, 0]
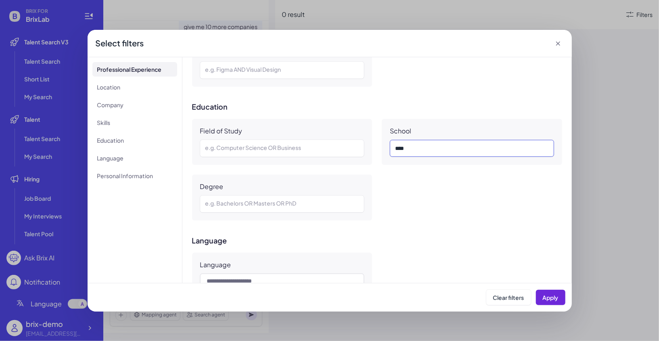
click at [433, 148] on div "****" at bounding box center [472, 149] width 154 height 10
click at [552, 287] on span "Apply" at bounding box center [551, 297] width 16 height 7
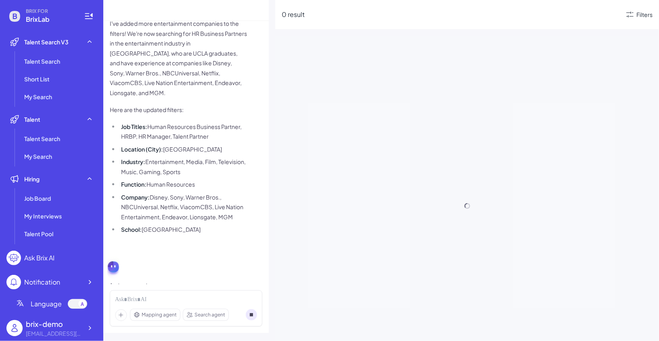
scroll to position [677, 0]
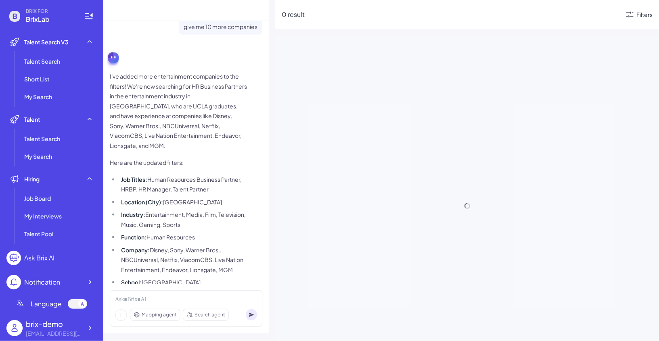
click at [600, 15] on div "Filters" at bounding box center [638, 15] width 27 height 10
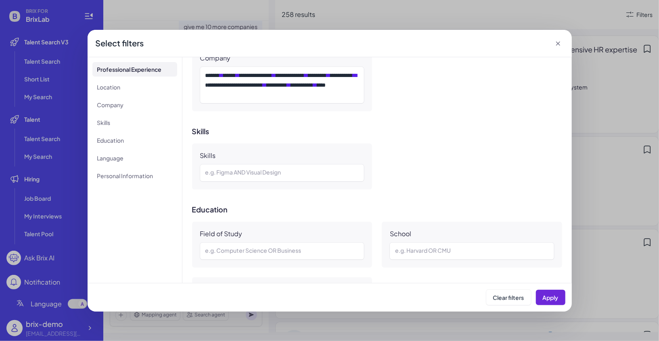
scroll to position [435, 0]
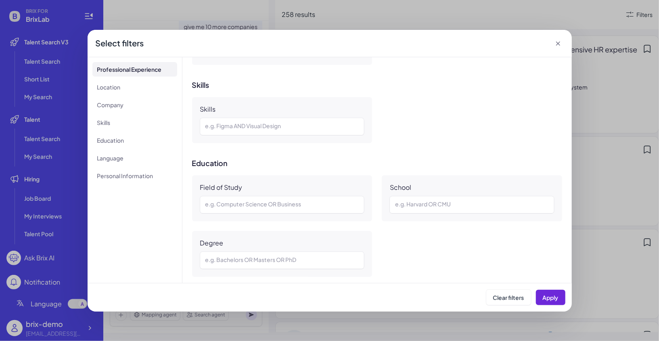
click at [557, 44] on icon at bounding box center [558, 44] width 4 height 4
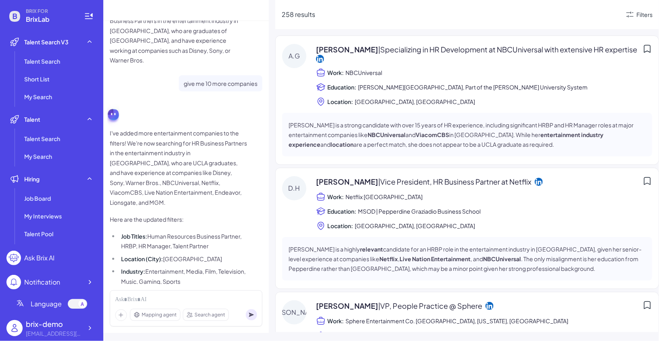
scroll to position [627, 0]
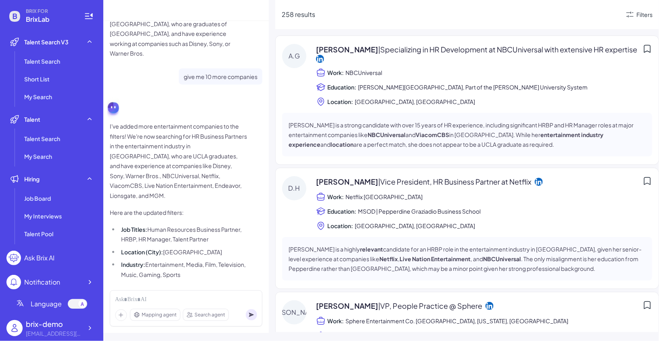
drag, startPoint x: 178, startPoint y: 144, endPoint x: 217, endPoint y: 183, distance: 54.8
click at [217, 183] on span "I've added more entertainment companies to the filters! We're now searching for…" at bounding box center [178, 229] width 137 height 216
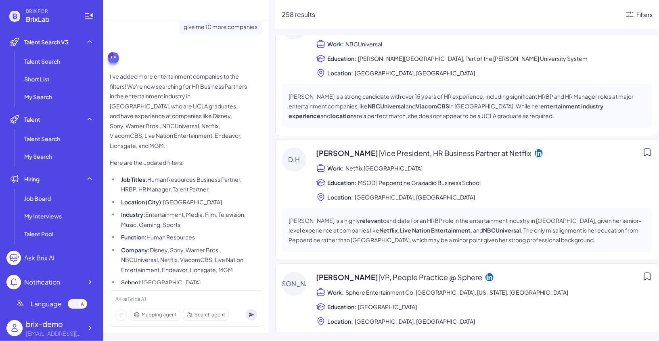
scroll to position [0, 0]
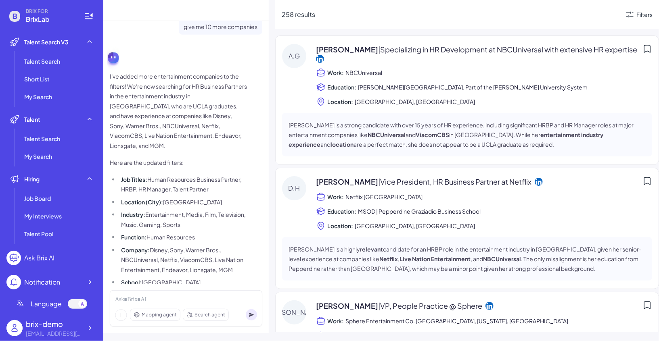
click at [425, 128] on p "[PERSON_NAME] is a strong candidate with over 15 years of HR experience, includ…" at bounding box center [466, 134] width 357 height 29
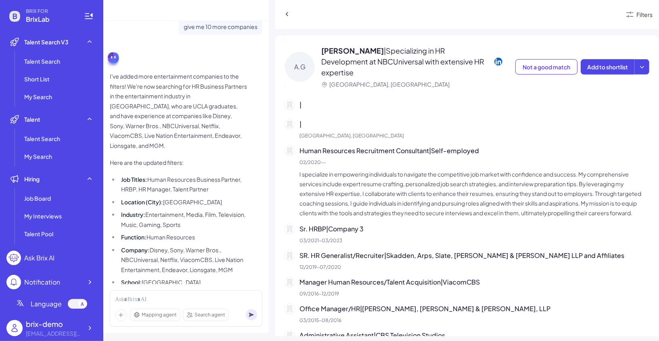
scroll to position [422, 0]
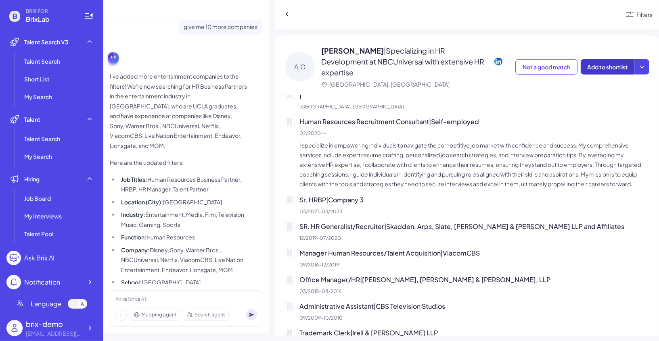
click at [600, 63] on span "Add to shortlist" at bounding box center [607, 66] width 41 height 7
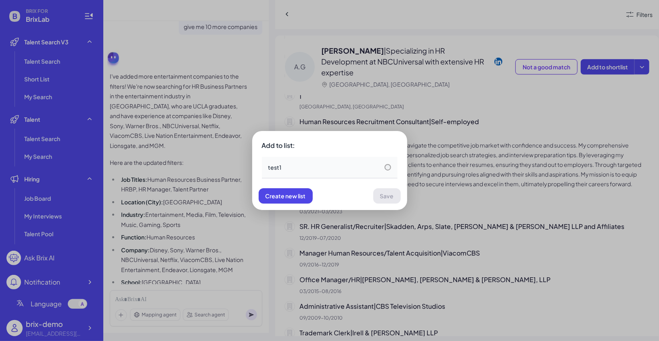
click at [383, 171] on div "test1" at bounding box center [329, 167] width 123 height 8
click at [386, 189] on button "Save" at bounding box center [386, 195] width 27 height 15
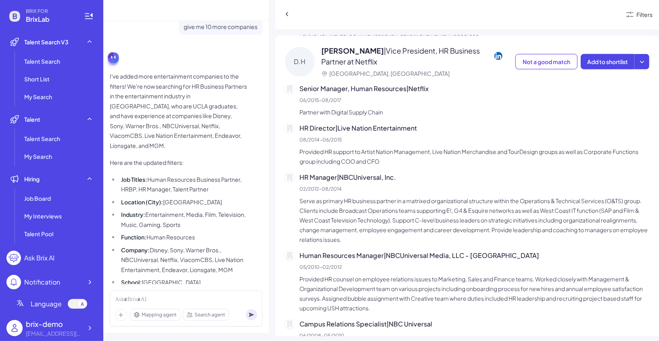
scroll to position [205, 0]
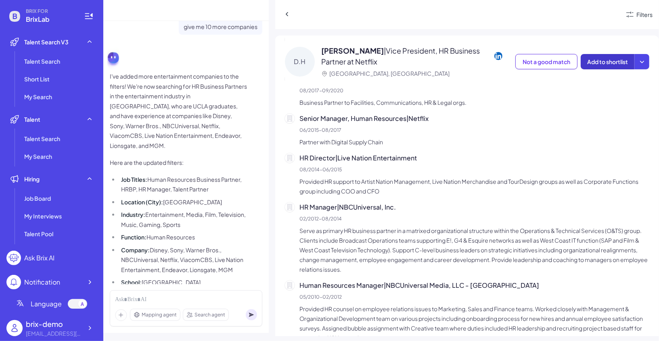
click at [600, 62] on span "Add to shortlist" at bounding box center [607, 61] width 41 height 7
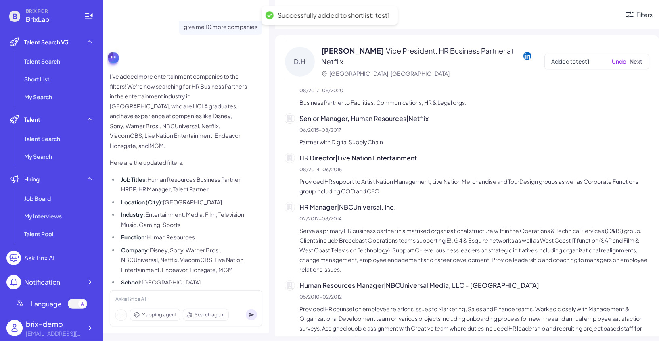
scroll to position [3, 0]
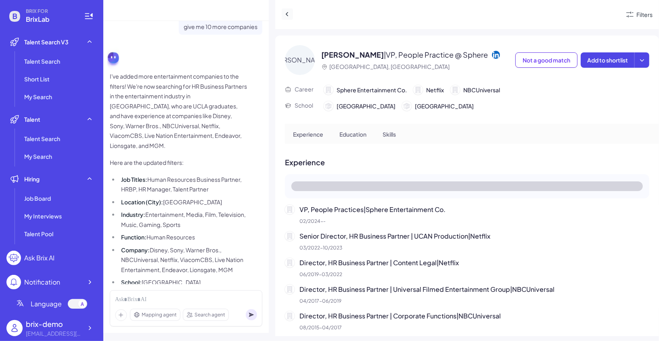
click at [287, 11] on icon at bounding box center [287, 14] width 8 height 8
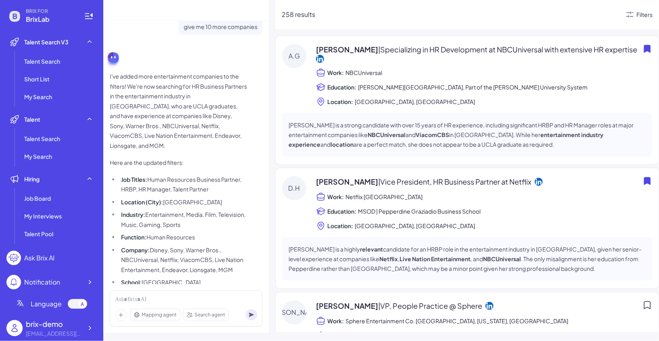
click at [148, 287] on div "Mapping agent Search agent" at bounding box center [186, 309] width 153 height 36
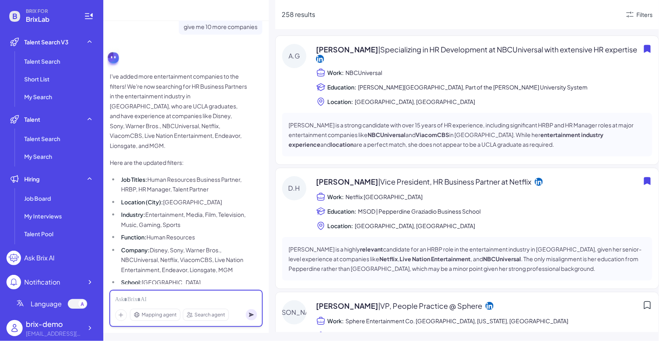
click at [146, 287] on div at bounding box center [186, 300] width 142 height 9
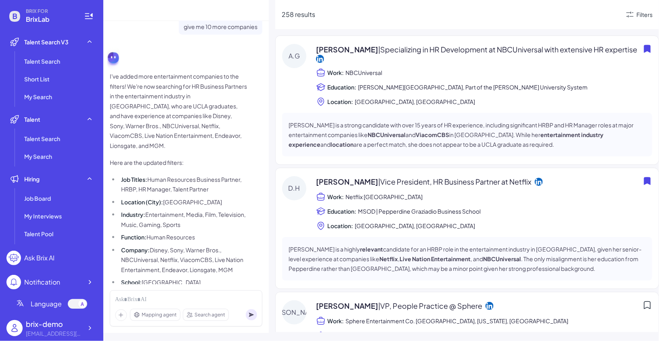
click at [149, 287] on span "Mapping agent" at bounding box center [159, 314] width 35 height 7
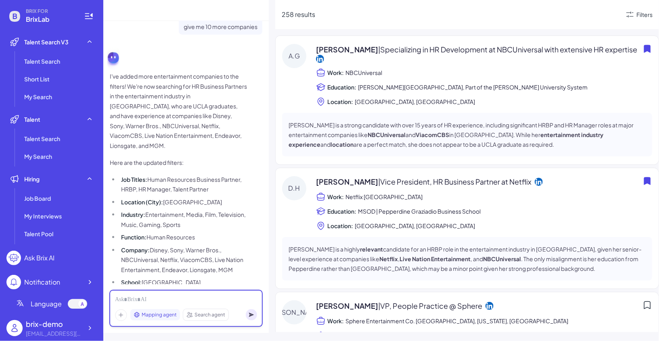
click at [149, 287] on div at bounding box center [186, 300] width 142 height 9
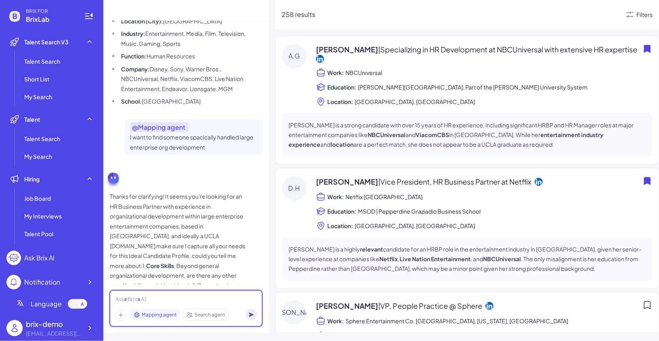
scroll to position [947, 0]
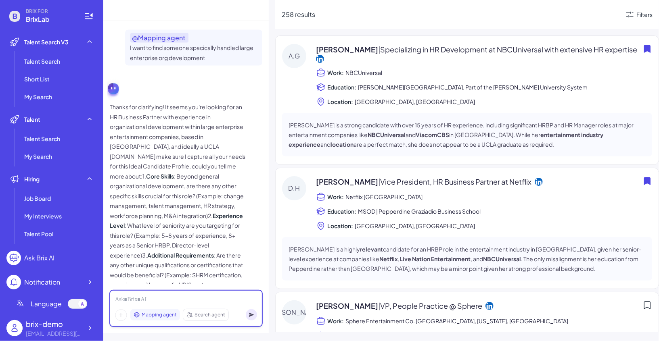
click at [150, 287] on div at bounding box center [186, 300] width 142 height 9
click at [140, 287] on div at bounding box center [186, 300] width 142 height 9
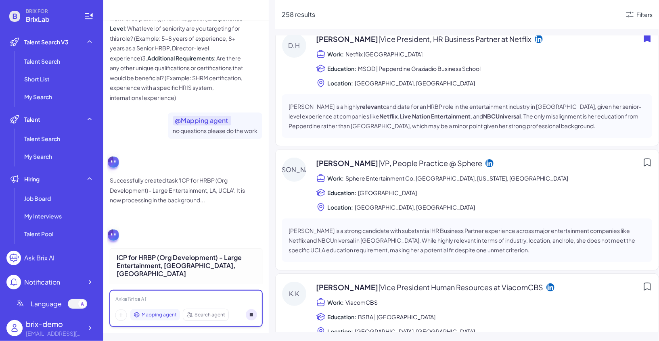
scroll to position [163, 0]
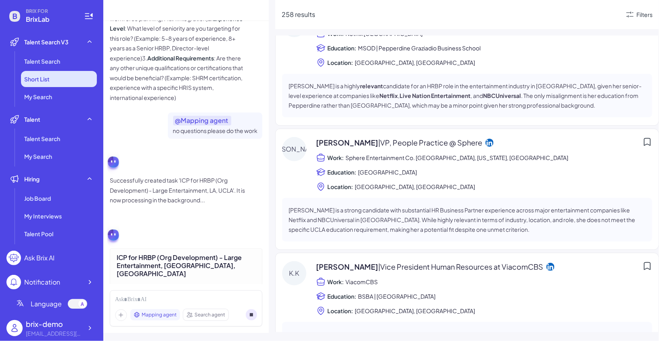
click at [51, 79] on li "Short List" at bounding box center [59, 79] width 76 height 16
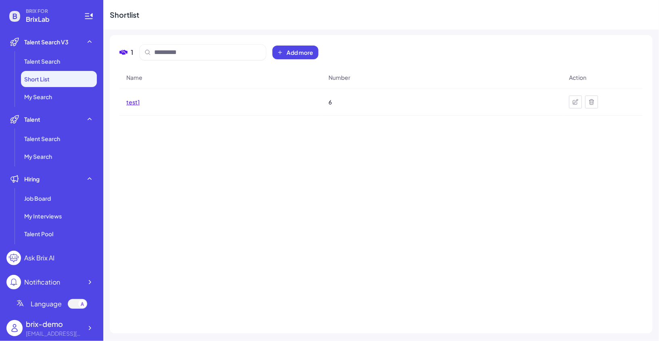
click at [131, 105] on span "test1" at bounding box center [132, 102] width 13 height 8
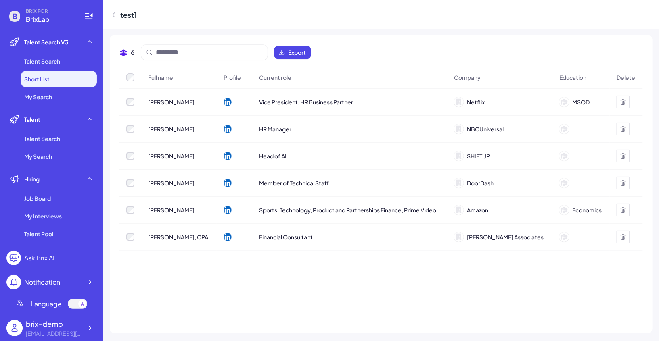
click at [316, 256] on div "Full name Profile Current role Company Education Delete [PERSON_NAME] Vice Pres…" at bounding box center [380, 195] width 523 height 257
click at [53, 141] on span "Talent Search" at bounding box center [42, 139] width 36 height 8
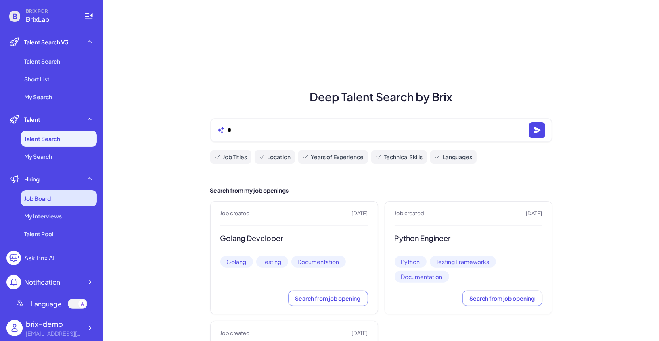
click at [59, 199] on div "Job Board" at bounding box center [59, 198] width 76 height 16
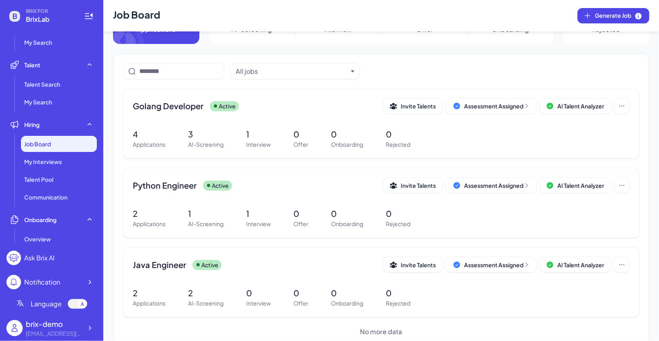
scroll to position [46, 0]
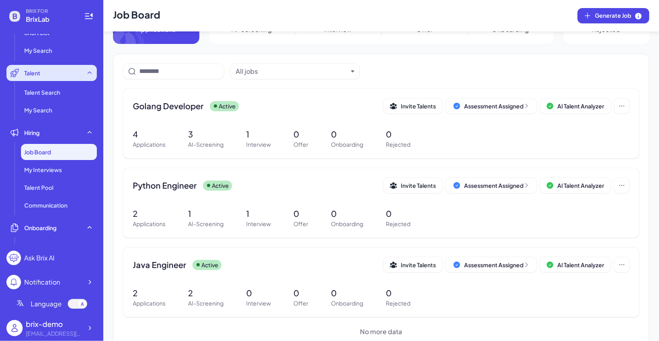
click at [82, 66] on div "Talent" at bounding box center [51, 73] width 90 height 16
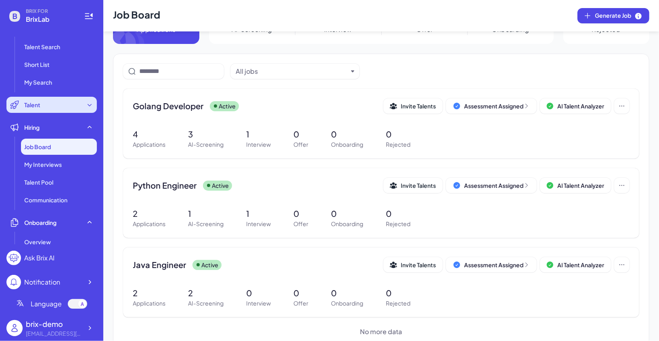
scroll to position [0, 0]
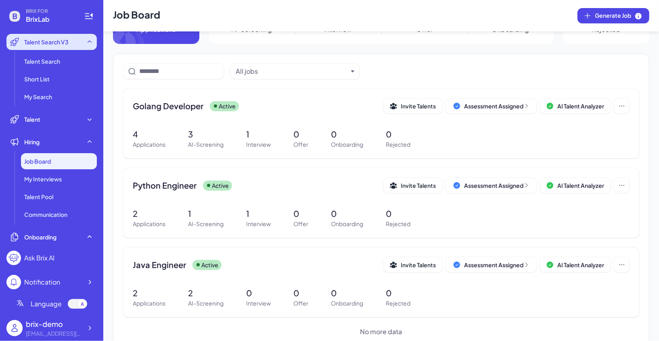
click at [78, 44] on div "Talent Search V3" at bounding box center [51, 42] width 90 height 16
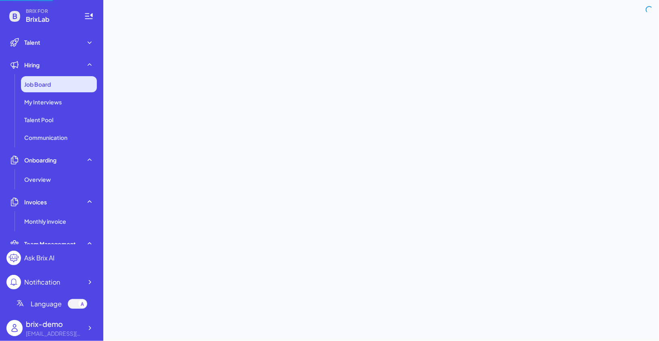
scroll to position [23, 0]
click at [59, 85] on div "Job Board" at bounding box center [59, 83] width 76 height 16
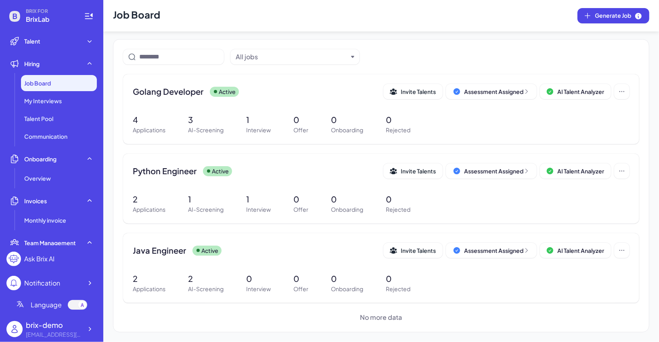
scroll to position [55, 0]
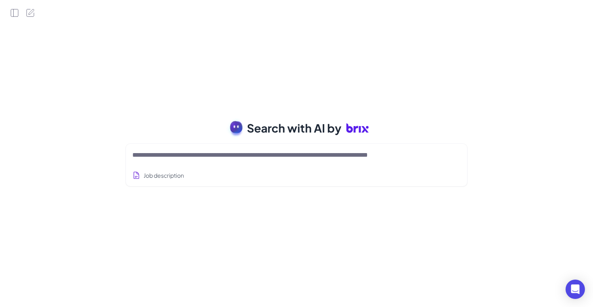
click at [203, 153] on textarea at bounding box center [286, 155] width 309 height 10
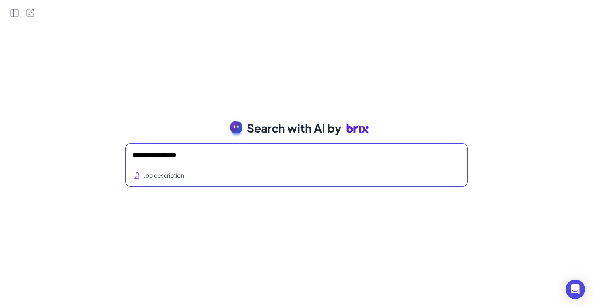
type textarea "**********"
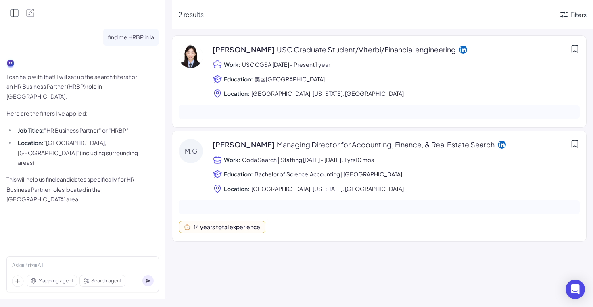
click at [15, 13] on icon "Open Side Panel" at bounding box center [15, 13] width 10 height 10
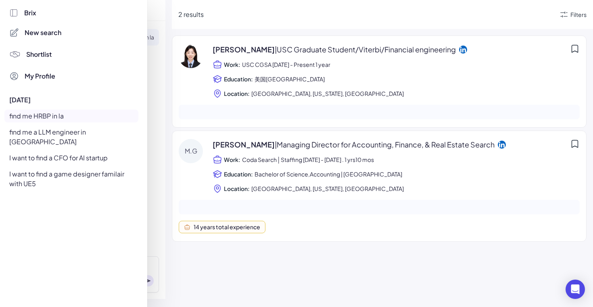
click at [59, 171] on div "I want to find a game designer familair with UE5" at bounding box center [71, 179] width 134 height 23
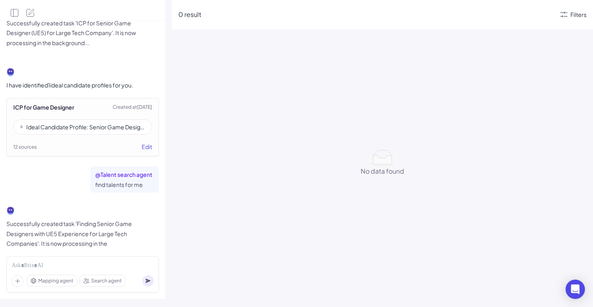
scroll to position [903, 0]
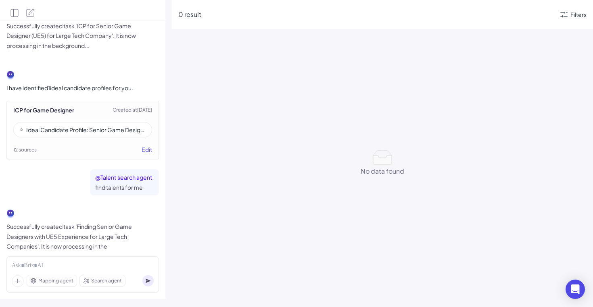
click at [98, 122] on div "Ideal Candidate Profile: Senior Game Designer (Unreal Engine 5) – Large Public …" at bounding box center [82, 129] width 139 height 15
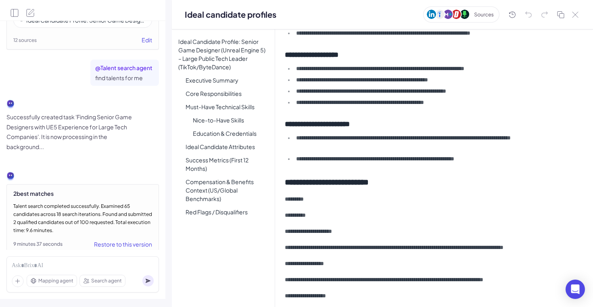
scroll to position [381, 0]
